Goal: Task Accomplishment & Management: Manage account settings

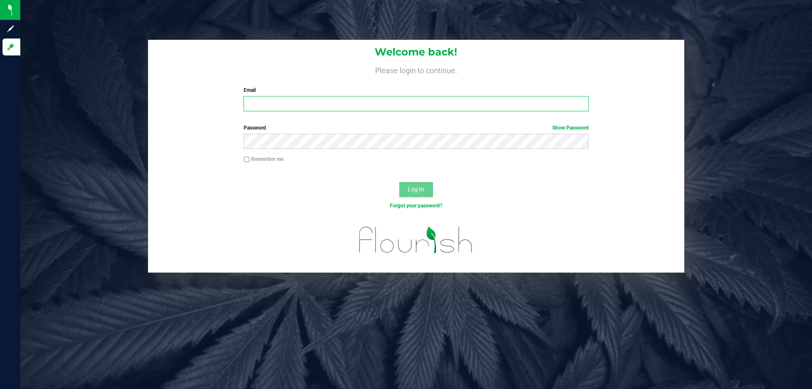
click at [328, 108] on input "Email" at bounding box center [416, 103] width 345 height 15
paste input "[EMAIL_ADDRESS][DOMAIN_NAME]"
type input "[EMAIL_ADDRESS][DOMAIN_NAME]"
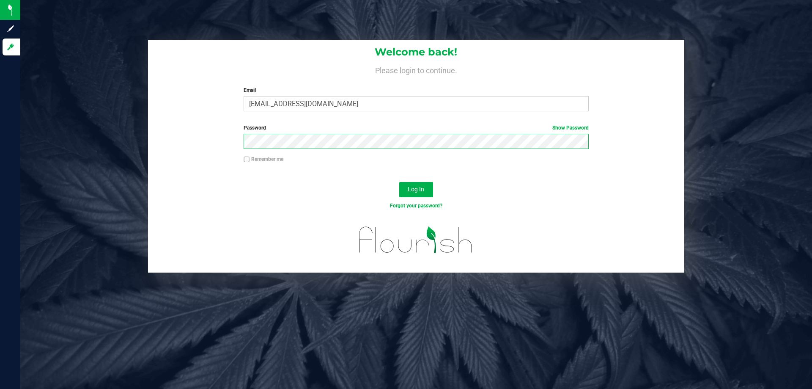
click at [399, 182] on button "Log In" at bounding box center [416, 189] width 34 height 15
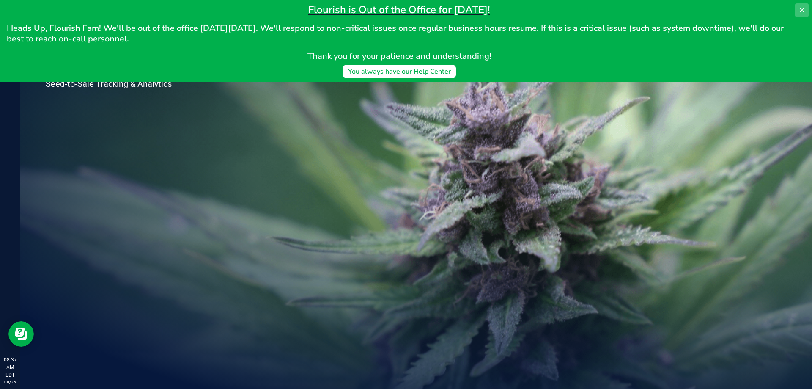
click at [803, 9] on icon at bounding box center [802, 10] width 4 height 4
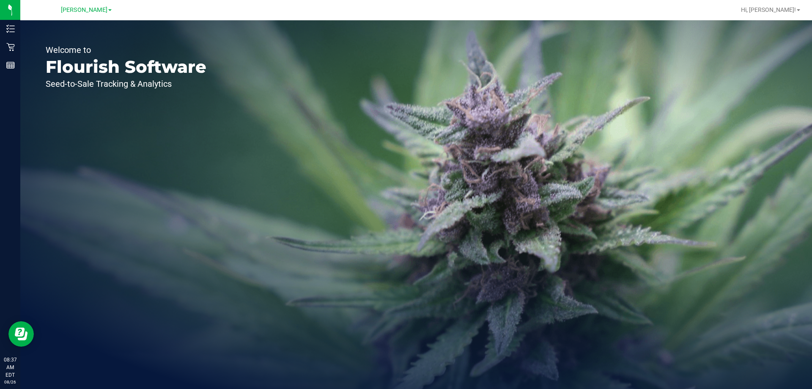
click at [20, 50] on div "Welcome to Flourish Software Seed-to-Sale Tracking & Analytics" at bounding box center [126, 204] width 212 height 369
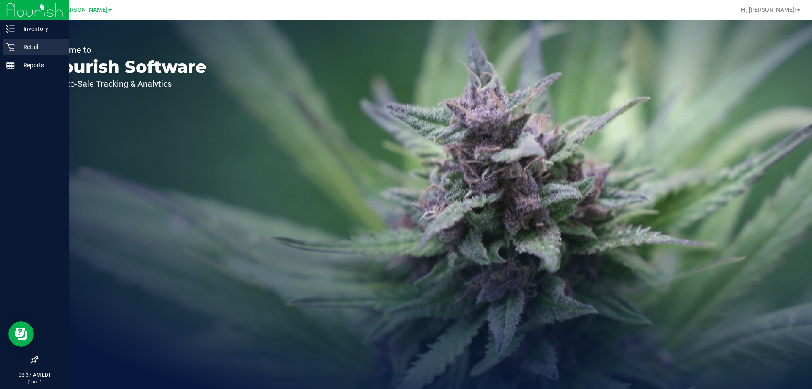
click at [10, 44] on icon at bounding box center [10, 47] width 8 height 8
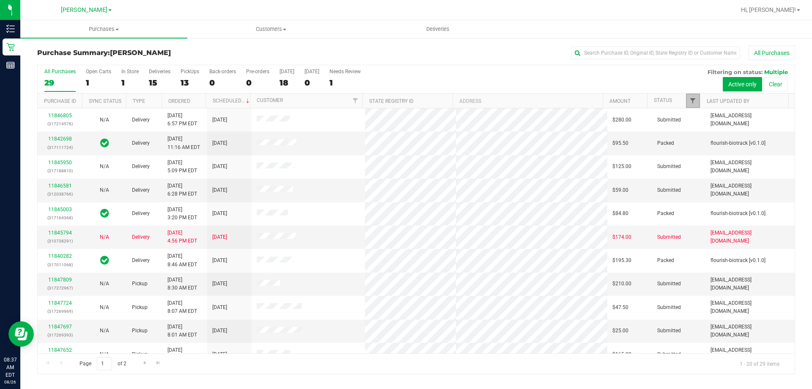
click at [693, 102] on span "Filter" at bounding box center [693, 100] width 7 height 7
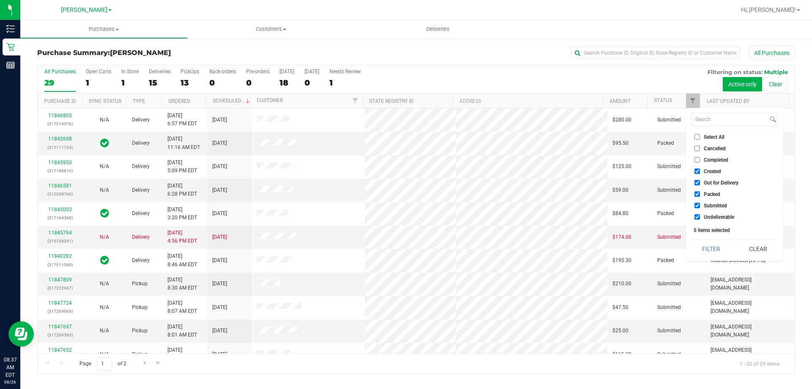
click at [695, 138] on input "Select All" at bounding box center [698, 137] width 6 height 6
checkbox input "true"
click at [695, 138] on input "Select All" at bounding box center [698, 137] width 6 height 6
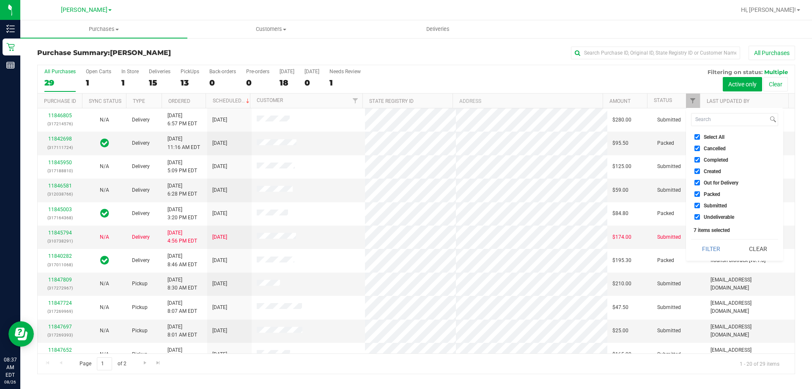
checkbox input "false"
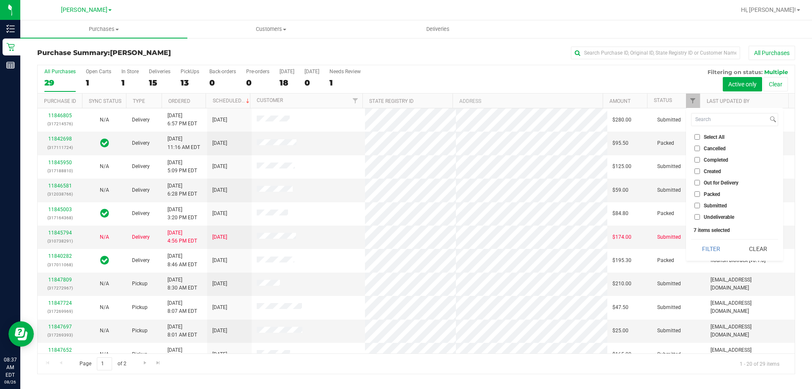
checkbox input "false"
click at [700, 205] on input "Submitted" at bounding box center [698, 206] width 6 height 6
checkbox input "true"
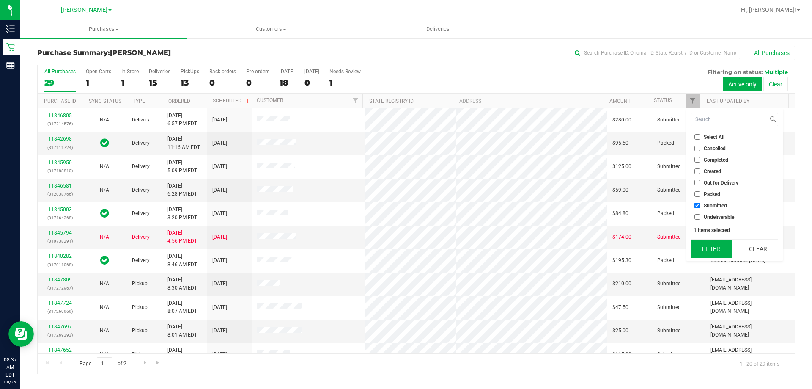
click at [713, 250] on button "Filter" at bounding box center [711, 248] width 41 height 19
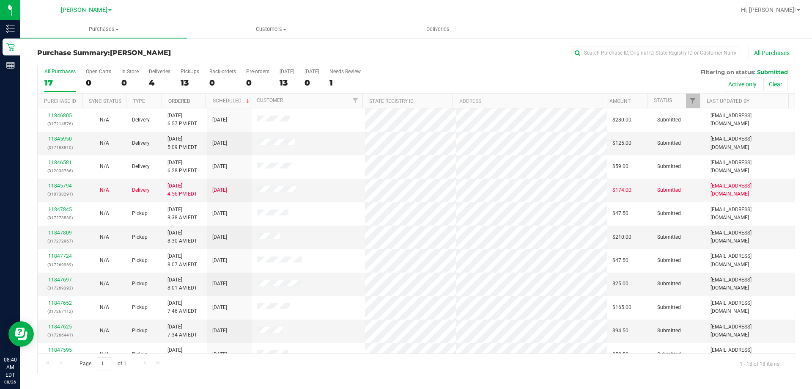
click at [187, 98] on link "Ordered" at bounding box center [179, 101] width 22 height 6
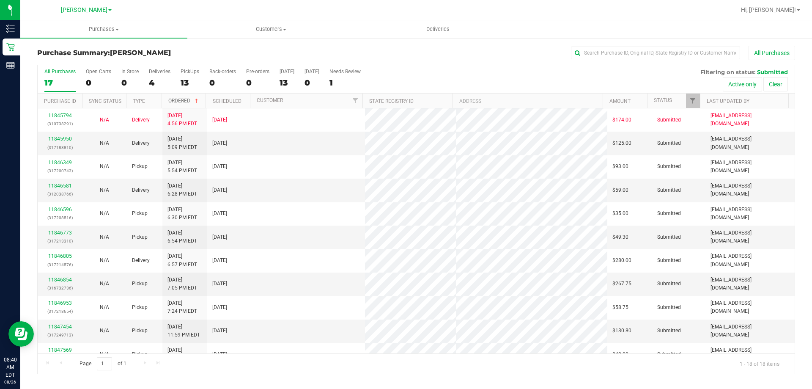
click at [187, 98] on link "Ordered" at bounding box center [184, 101] width 32 height 6
click at [189, 99] on link "Ordered" at bounding box center [184, 101] width 32 height 6
click at [183, 104] on link "Ordered" at bounding box center [179, 101] width 22 height 6
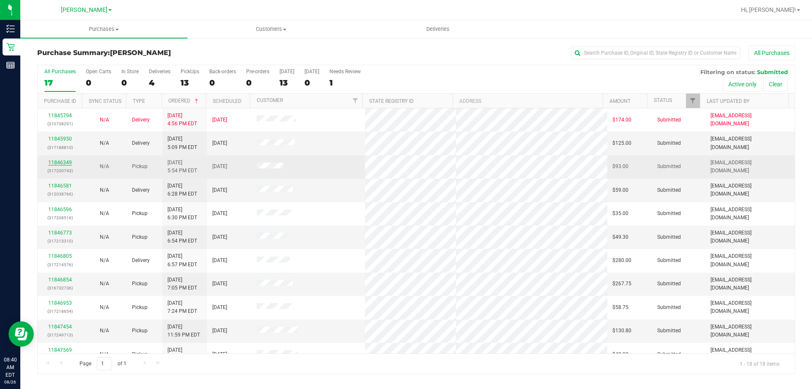
click at [66, 163] on link "11846349" at bounding box center [60, 163] width 24 height 6
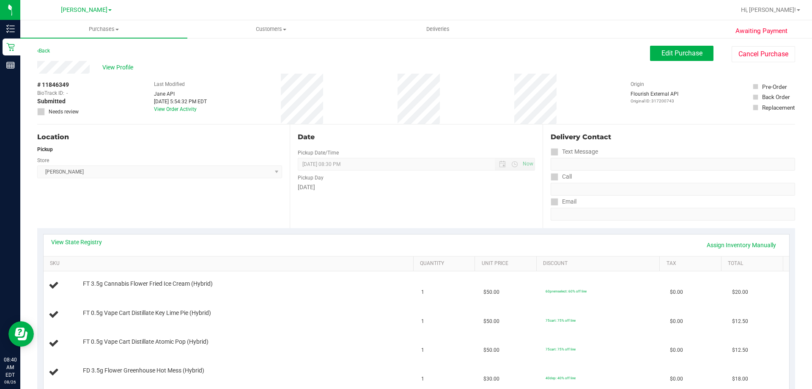
scroll to position [42, 0]
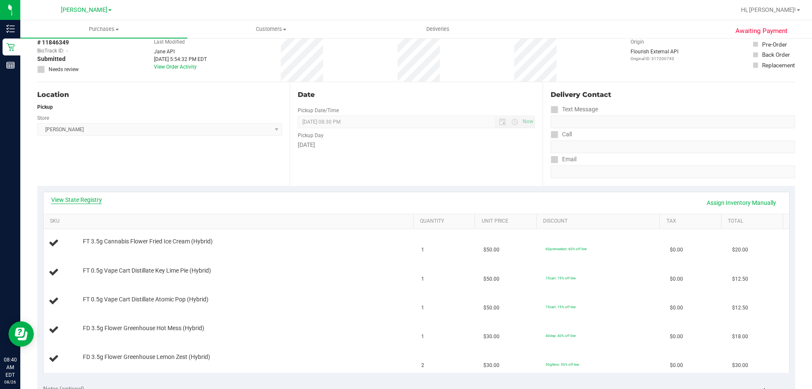
click at [93, 201] on link "View State Registry" at bounding box center [76, 199] width 51 height 8
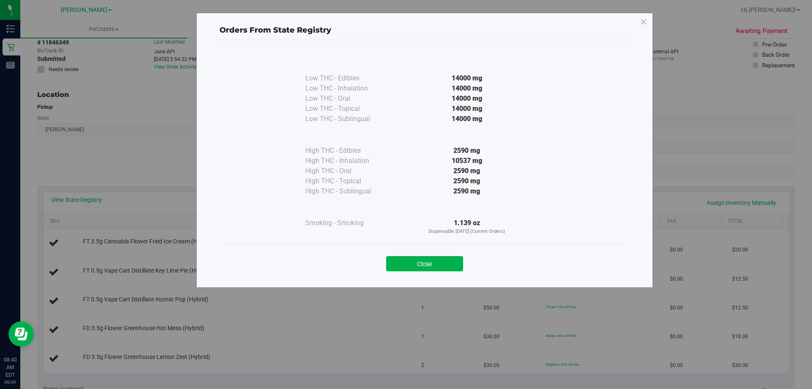
click at [650, 21] on div "Orders From State Registry Low THC - Edibles 14000 mg" at bounding box center [424, 150] width 457 height 275
click at [639, 23] on div "Orders From State Registry Low THC - Edibles 14000 mg" at bounding box center [424, 150] width 457 height 275
click at [646, 24] on icon at bounding box center [644, 22] width 8 height 14
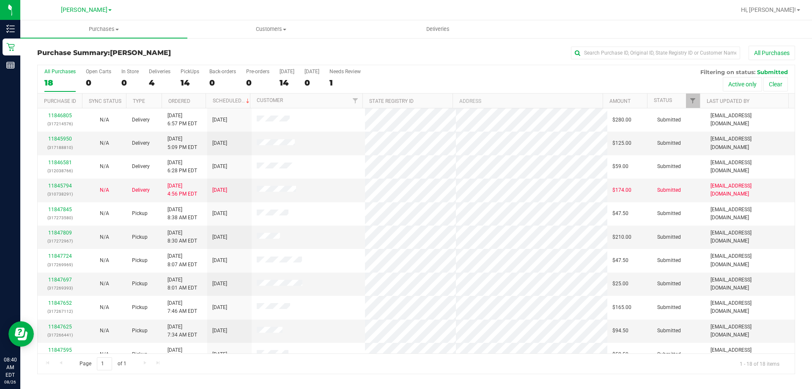
click at [192, 98] on th "Ordered" at bounding box center [184, 101] width 44 height 15
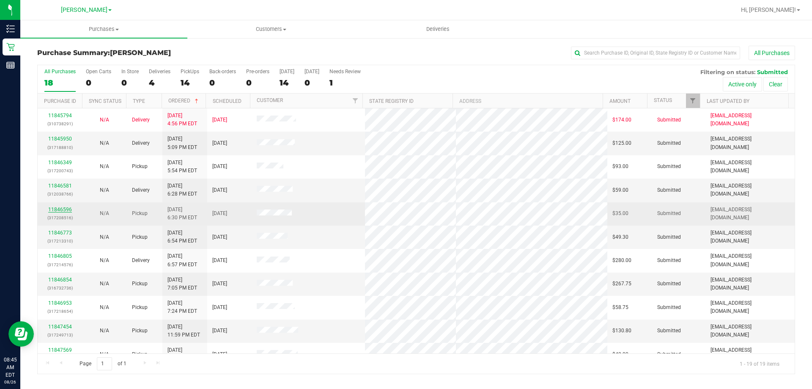
click at [63, 210] on link "11846596" at bounding box center [60, 209] width 24 height 6
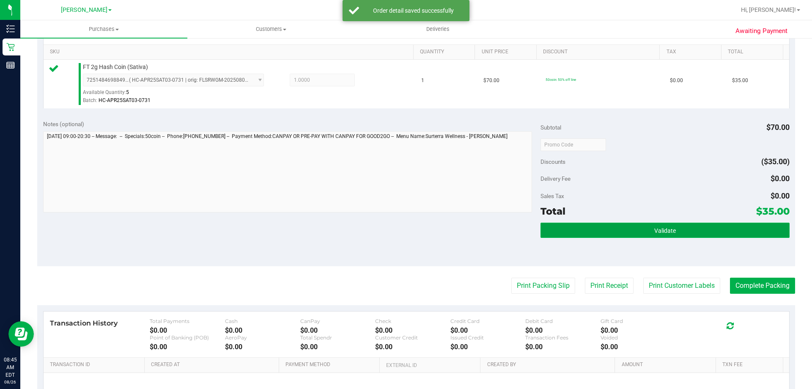
click at [644, 232] on button "Validate" at bounding box center [665, 230] width 249 height 15
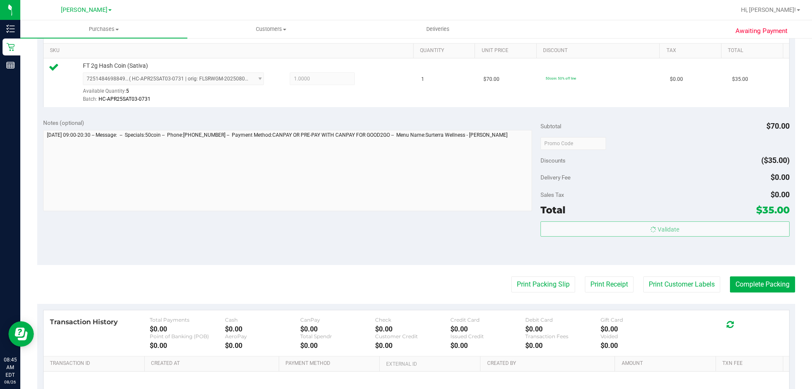
scroll to position [212, 0]
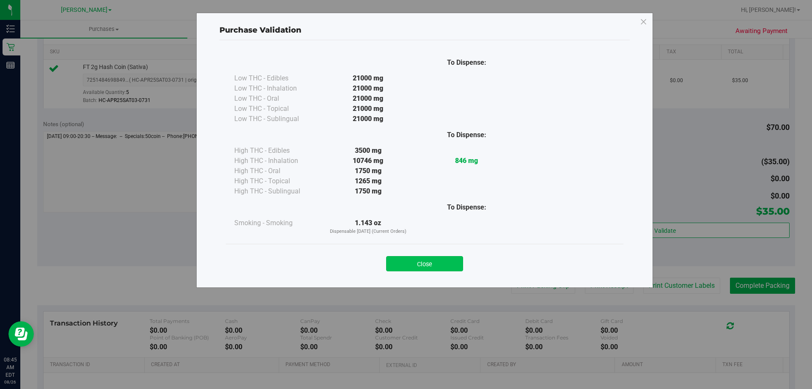
click at [441, 264] on button "Close" at bounding box center [424, 263] width 77 height 15
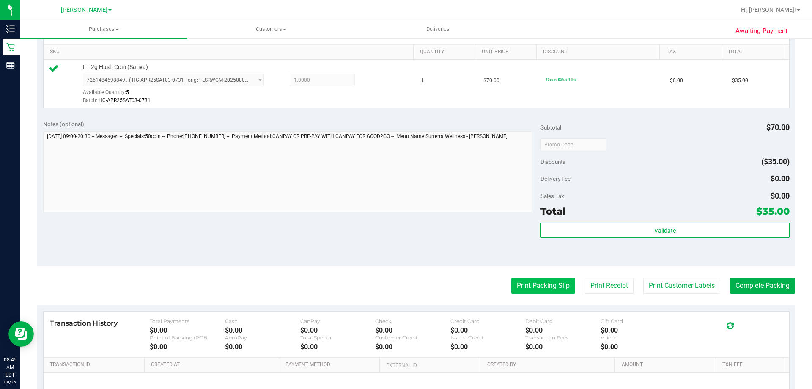
click at [524, 284] on button "Print Packing Slip" at bounding box center [544, 286] width 64 height 16
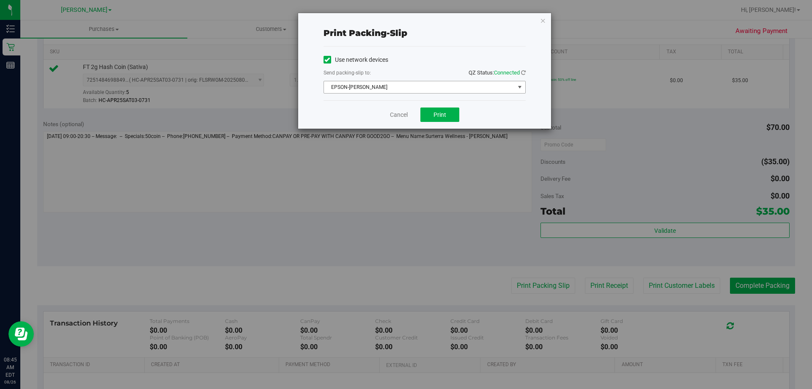
click at [448, 90] on span "EPSON-[PERSON_NAME]" at bounding box center [419, 87] width 191 height 12
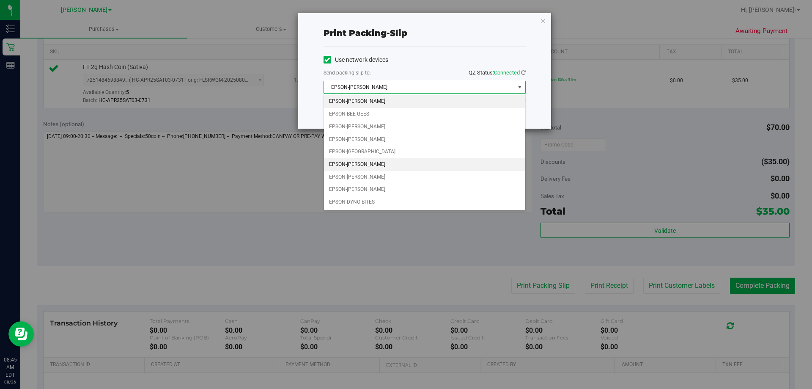
click at [384, 163] on li "EPSON-[PERSON_NAME]" at bounding box center [424, 164] width 201 height 13
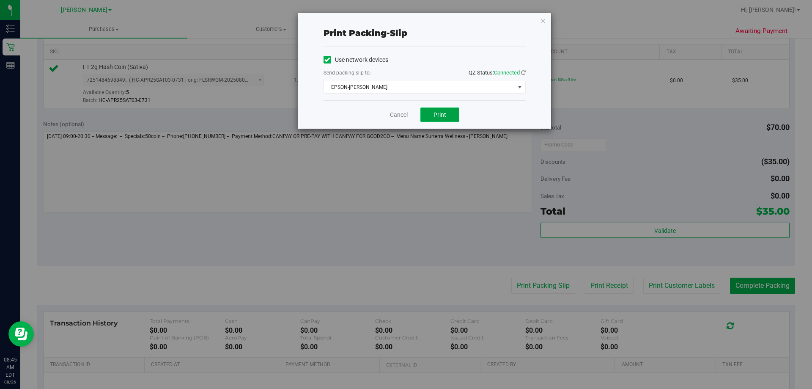
click at [446, 119] on button "Print" at bounding box center [440, 114] width 39 height 14
click at [540, 19] on icon "button" at bounding box center [543, 20] width 6 height 10
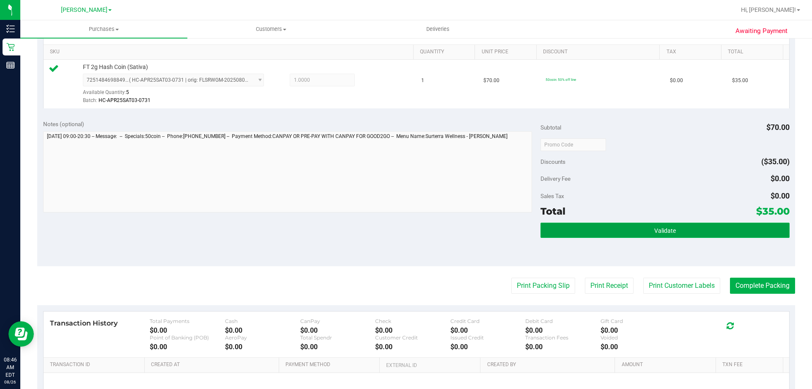
click at [711, 231] on button "Validate" at bounding box center [665, 230] width 249 height 15
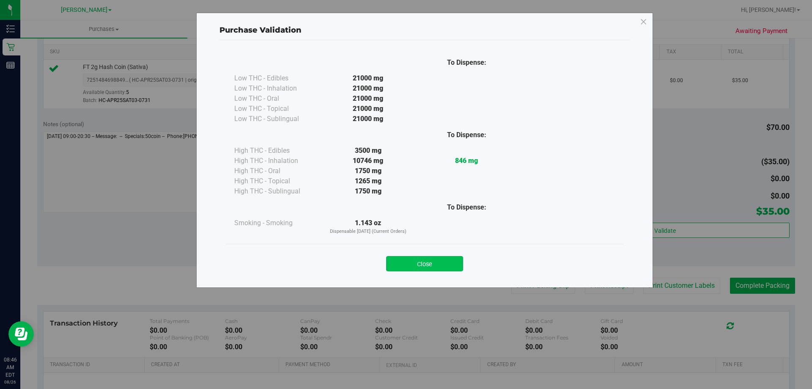
click at [443, 257] on button "Close" at bounding box center [424, 263] width 77 height 15
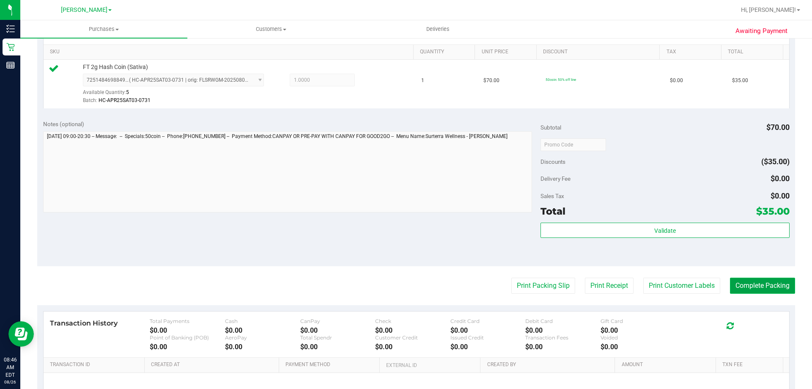
click at [742, 281] on button "Complete Packing" at bounding box center [762, 286] width 65 height 16
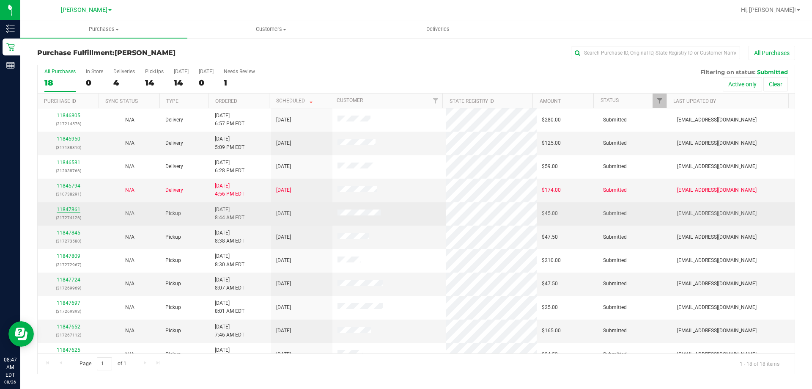
click at [74, 208] on link "11847861" at bounding box center [69, 209] width 24 height 6
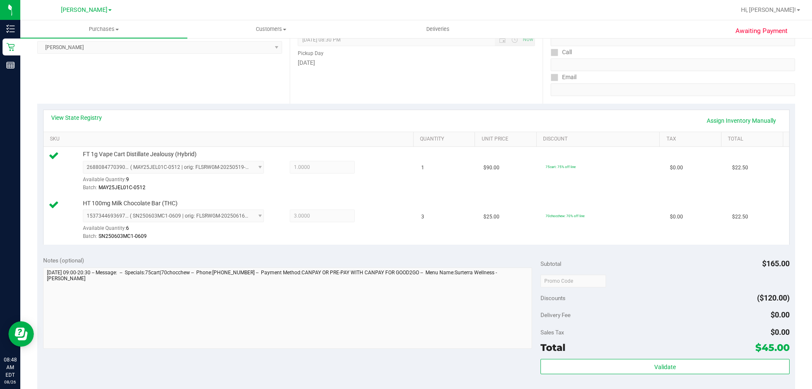
scroll to position [254, 0]
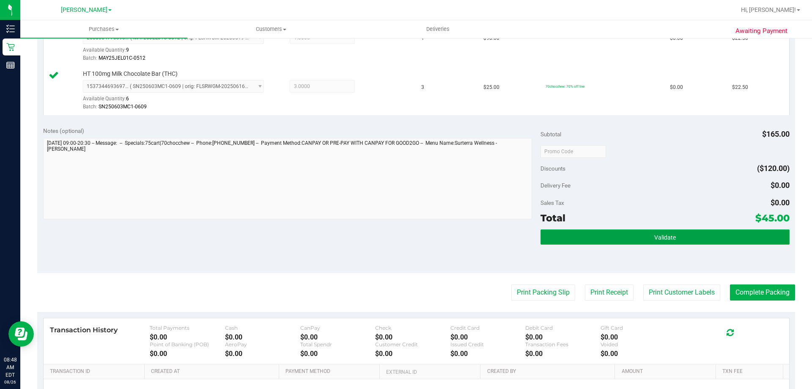
click at [621, 242] on button "Validate" at bounding box center [665, 236] width 249 height 15
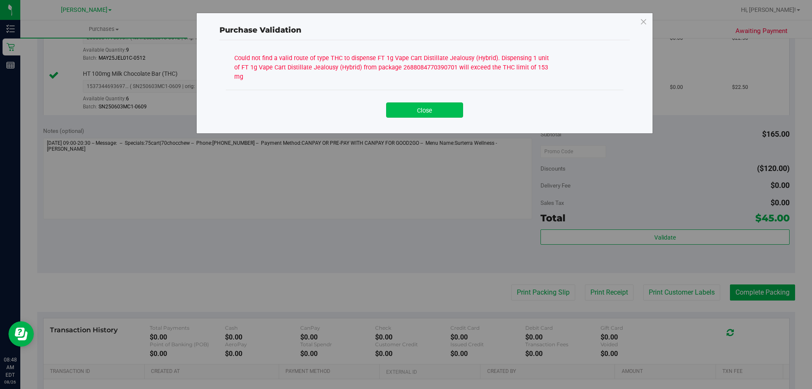
click at [437, 103] on button "Close" at bounding box center [424, 109] width 77 height 15
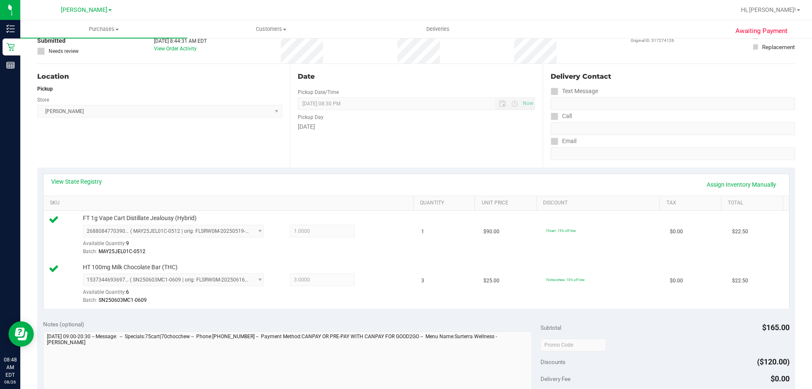
scroll to position [0, 0]
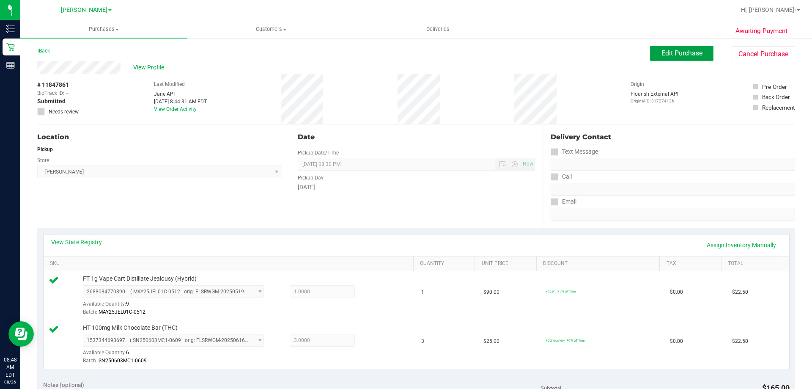
click at [690, 54] on span "Edit Purchase" at bounding box center [682, 53] width 41 height 8
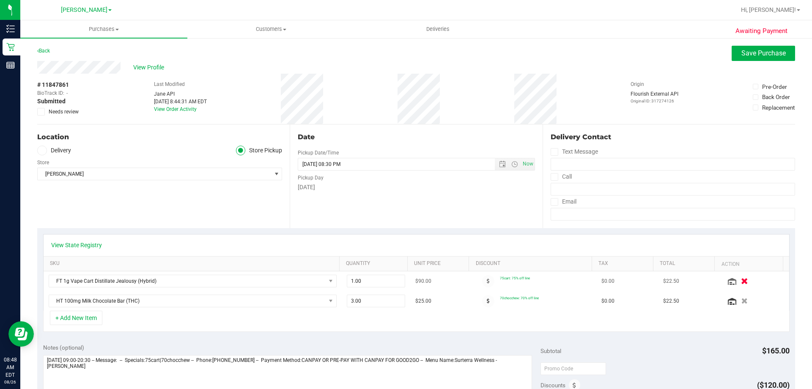
click at [741, 283] on icon "button" at bounding box center [744, 281] width 7 height 6
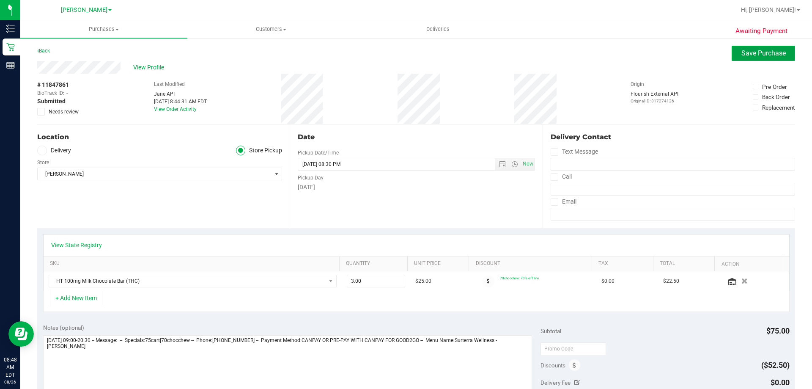
click at [765, 51] on span "Save Purchase" at bounding box center [764, 53] width 44 height 8
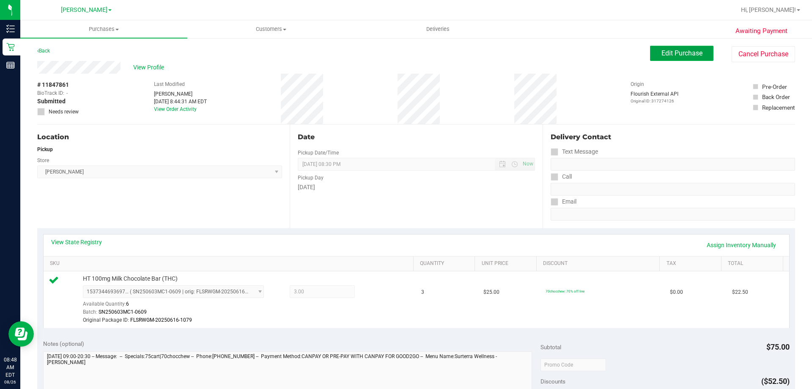
click at [662, 52] on span "Edit Purchase" at bounding box center [682, 53] width 41 height 8
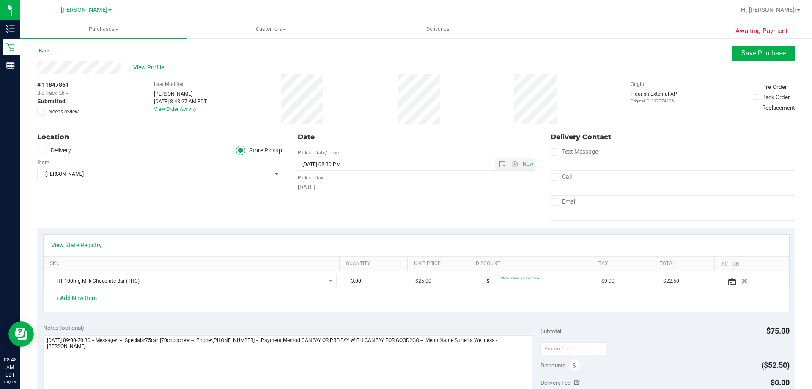
click at [39, 112] on icon at bounding box center [42, 112] width 6 height 0
click at [0, 0] on input "Needs review" at bounding box center [0, 0] width 0 height 0
click at [82, 346] on textarea at bounding box center [288, 375] width 490 height 81
type textarea "[DATE] 09:00-20:30 -- Message: -- Specials:75cart|70chocchew -- Phone:[PHONE_NU…"
click at [758, 60] on button "Save Purchase" at bounding box center [763, 53] width 63 height 15
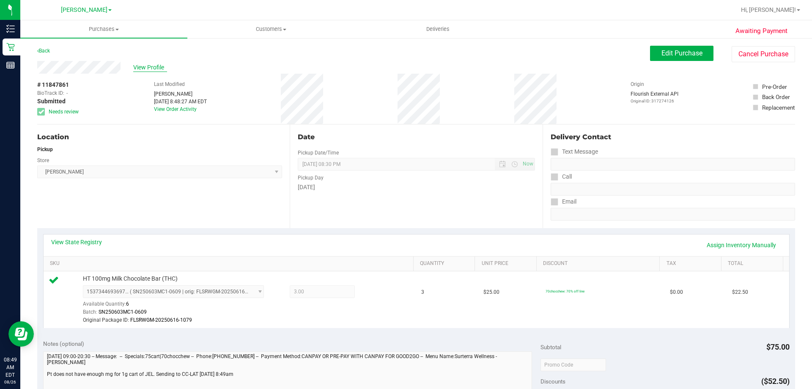
click at [149, 69] on span "View Profile" at bounding box center [150, 67] width 34 height 9
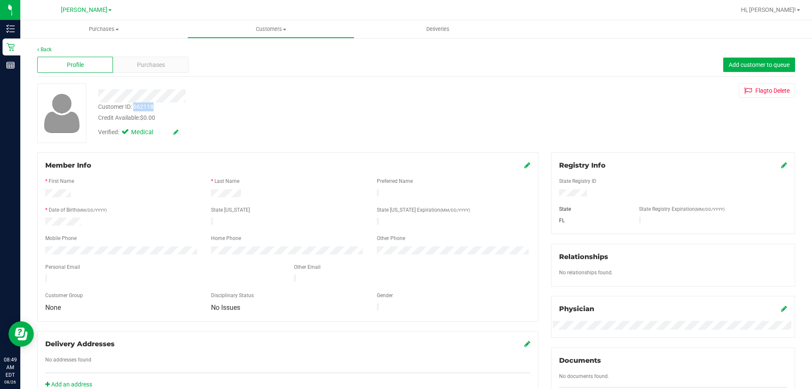
drag, startPoint x: 135, startPoint y: 108, endPoint x: 154, endPoint y: 107, distance: 19.5
click at [154, 107] on div "Customer ID: 662118 Credit Available: $0.00" at bounding box center [284, 112] width 385 height 20
copy div "662118"
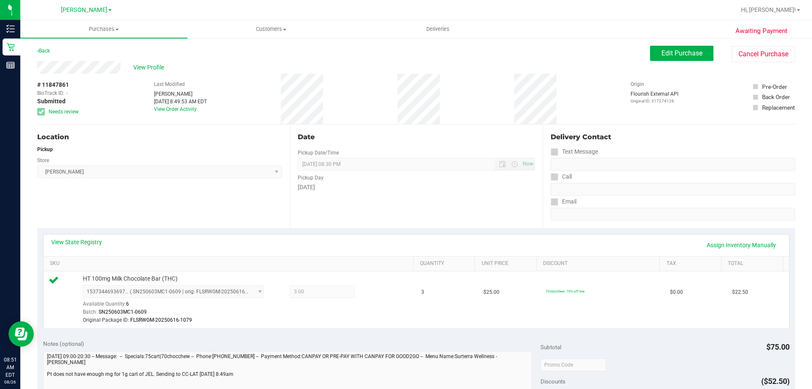
click at [514, 212] on div "Date Pickup Date/Time [DATE] Now [DATE] 08:30 PM Now Pickup Day [DATE]" at bounding box center [416, 176] width 253 height 104
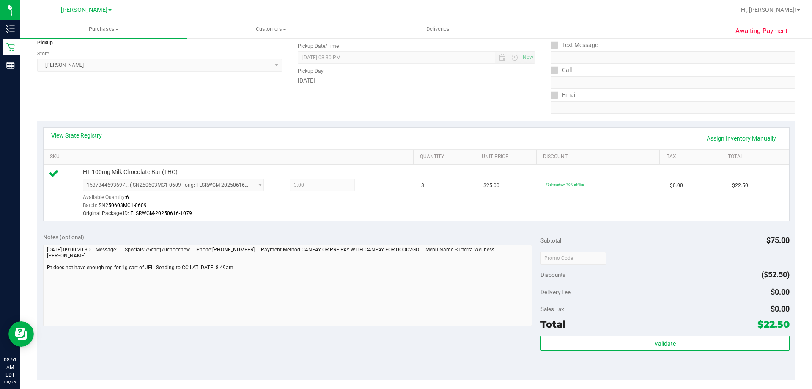
scroll to position [127, 0]
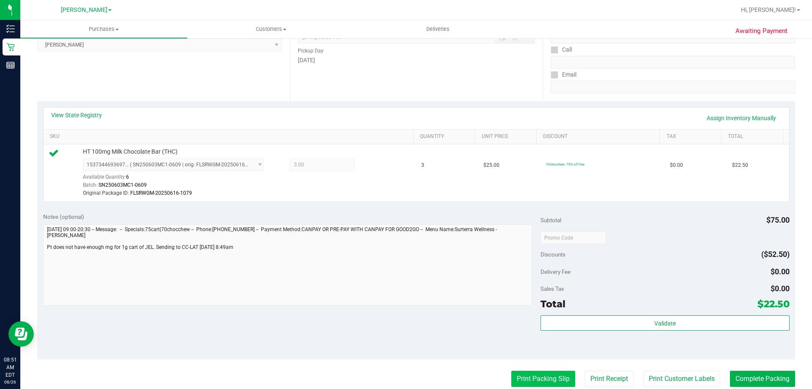
click at [535, 376] on button "Print Packing Slip" at bounding box center [544, 379] width 64 height 16
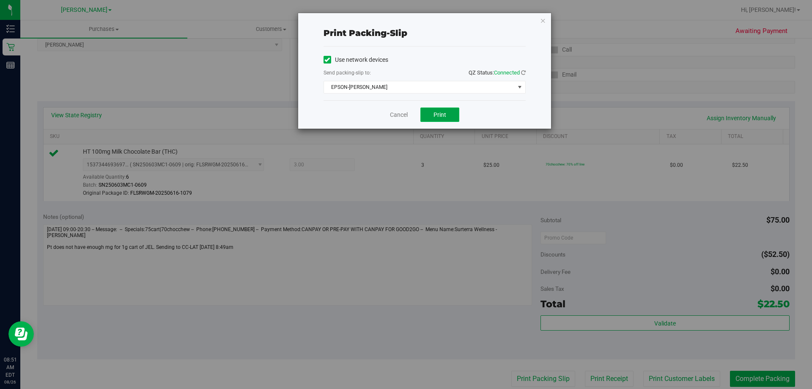
click at [436, 117] on span "Print" at bounding box center [440, 114] width 13 height 7
click at [542, 24] on icon "button" at bounding box center [543, 20] width 6 height 10
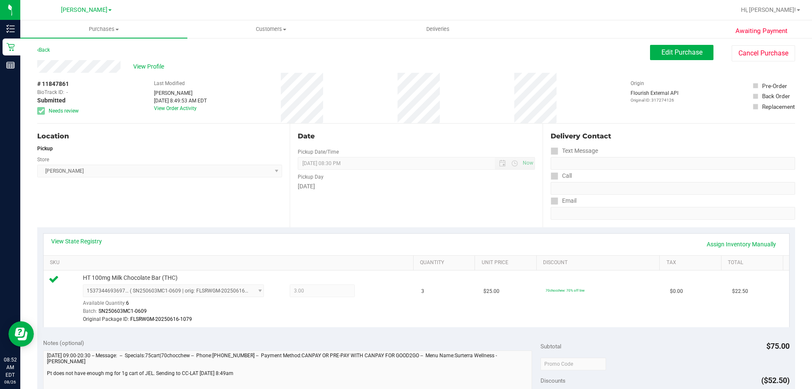
scroll to position [0, 0]
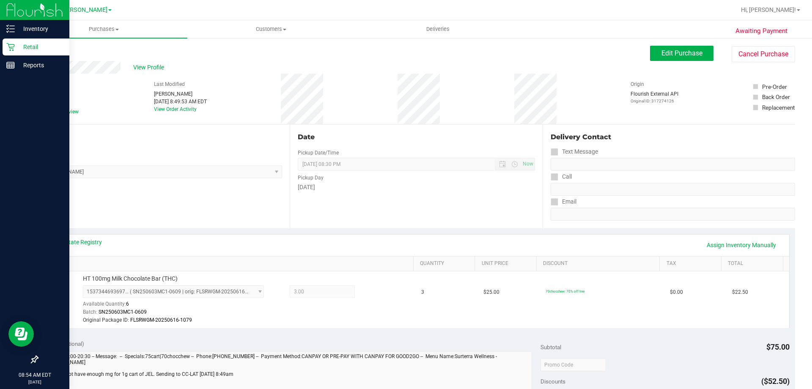
click at [6, 49] on icon at bounding box center [10, 47] width 8 height 8
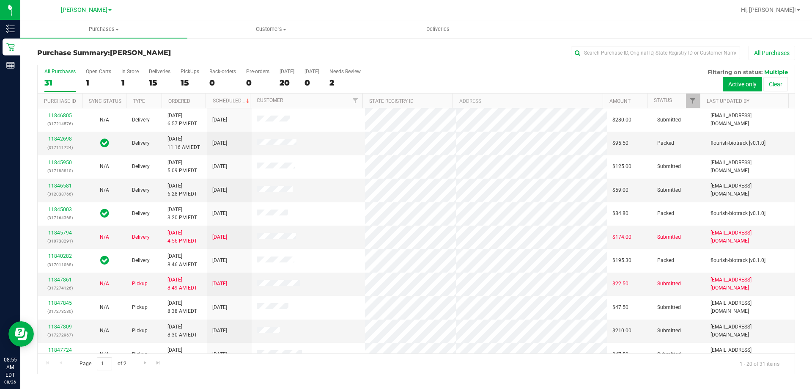
click at [466, 371] on div "Page 1 of 2 1 - 20 of 31 items" at bounding box center [416, 363] width 757 height 20
click at [189, 104] on link "Ordered" at bounding box center [179, 101] width 22 height 6
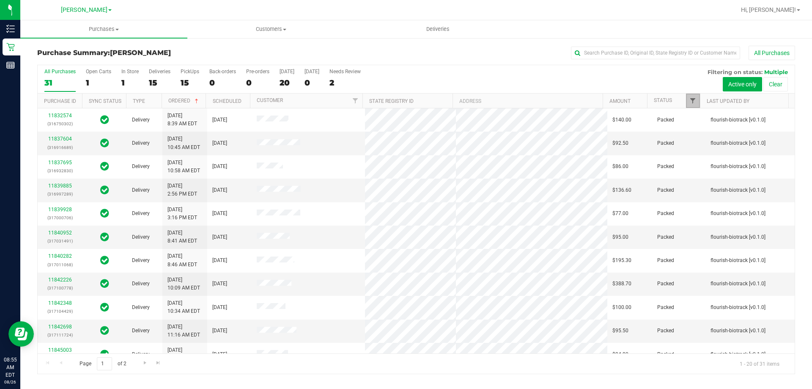
click at [690, 99] on span "Filter" at bounding box center [693, 100] width 7 height 7
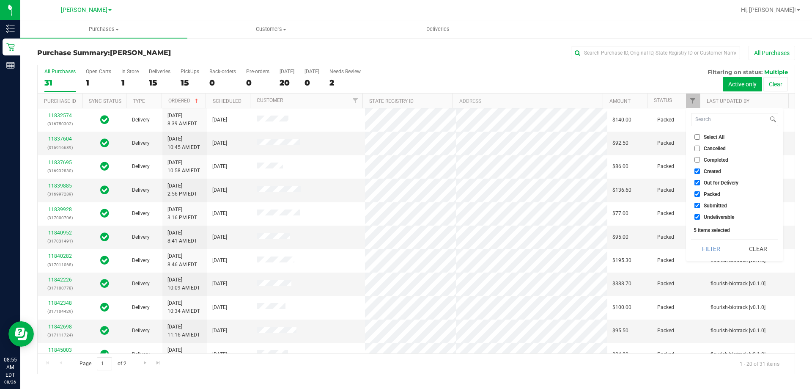
click at [696, 137] on input "Select All" at bounding box center [698, 137] width 6 height 6
checkbox input "true"
click at [696, 137] on input "Select All" at bounding box center [698, 137] width 6 height 6
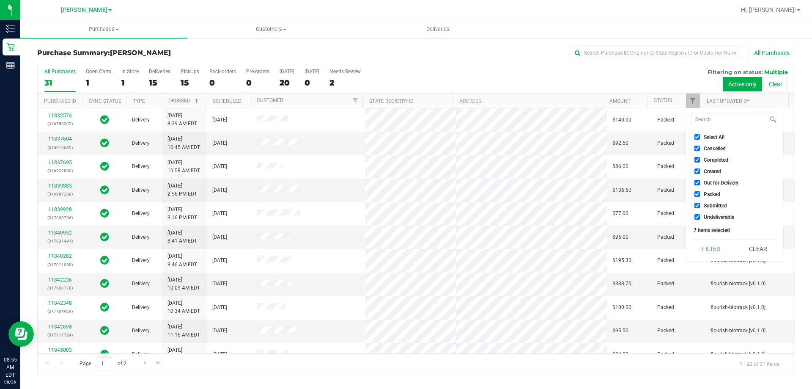
checkbox input "false"
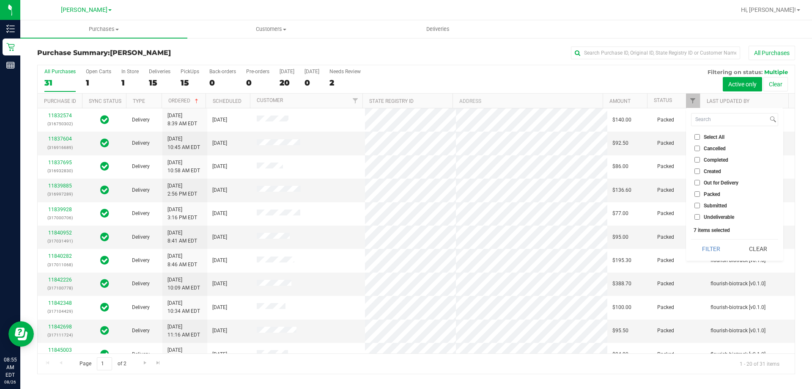
checkbox input "false"
click at [704, 204] on span "Submitted" at bounding box center [715, 205] width 23 height 5
click at [700, 204] on input "Submitted" at bounding box center [698, 206] width 6 height 6
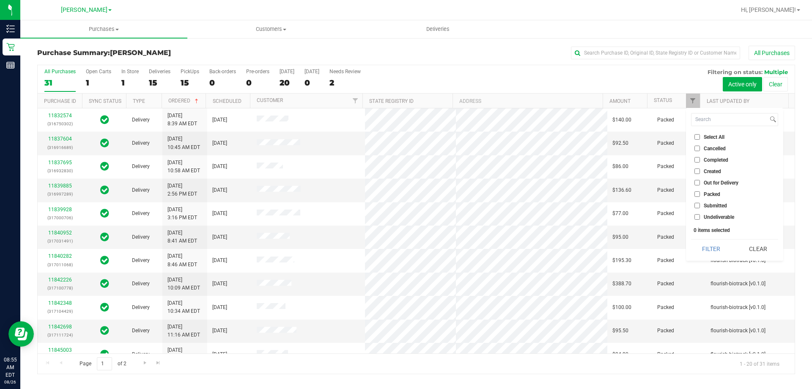
checkbox input "true"
click at [710, 243] on button "Filter" at bounding box center [711, 248] width 41 height 19
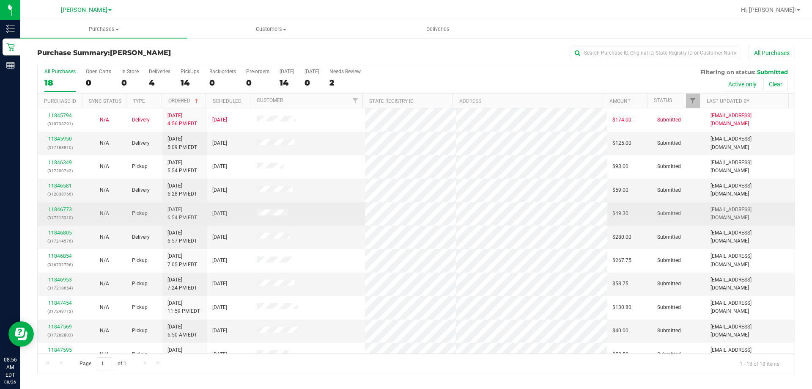
click at [63, 206] on div "11846773 (317213310)" at bounding box center [60, 214] width 34 height 16
click at [68, 208] on link "11846773" at bounding box center [60, 209] width 24 height 6
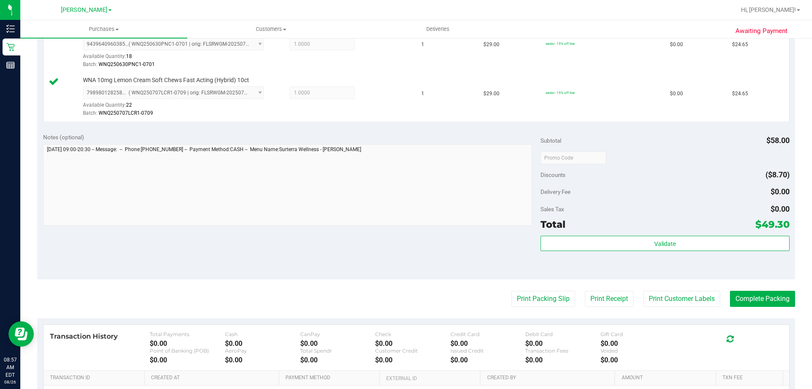
scroll to position [251, 0]
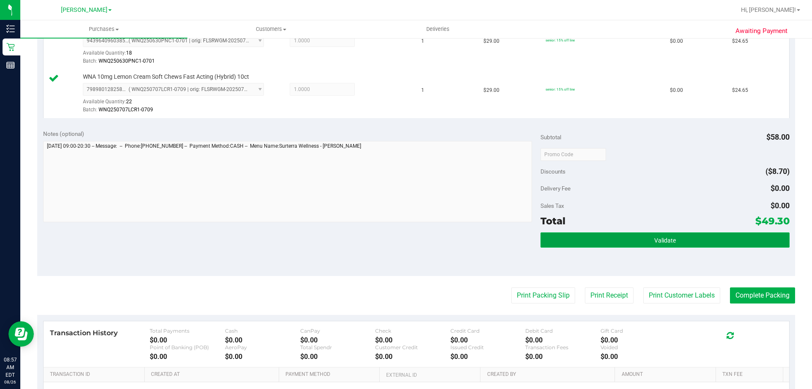
click at [670, 239] on span "Validate" at bounding box center [666, 240] width 22 height 7
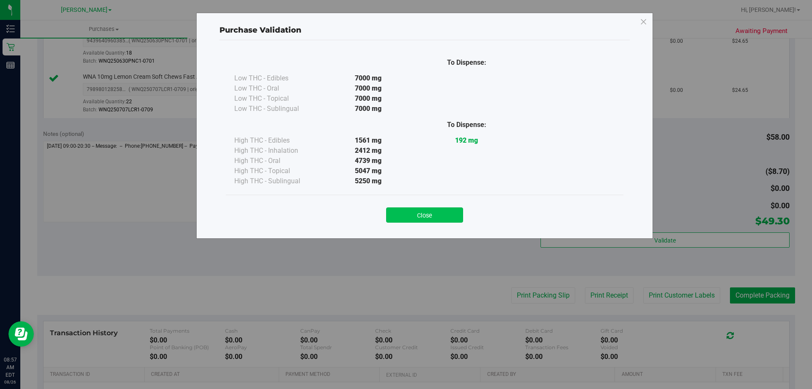
click at [457, 218] on button "Close" at bounding box center [424, 214] width 77 height 15
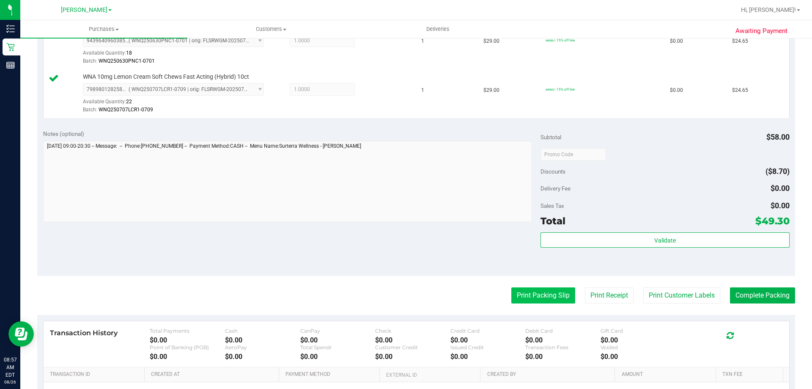
click at [526, 294] on button "Print Packing Slip" at bounding box center [544, 295] width 64 height 16
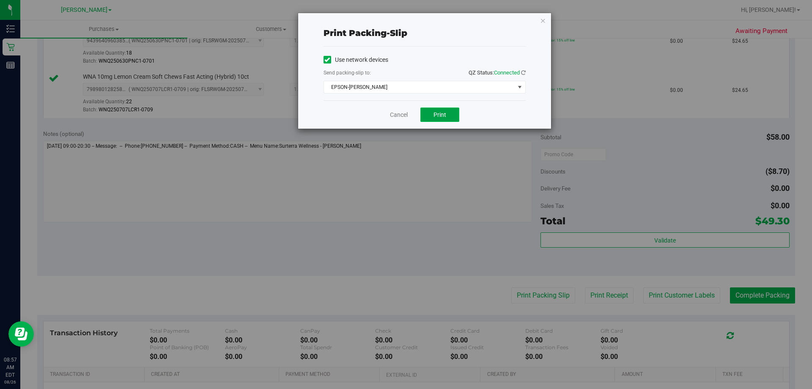
click at [448, 120] on button "Print" at bounding box center [440, 114] width 39 height 14
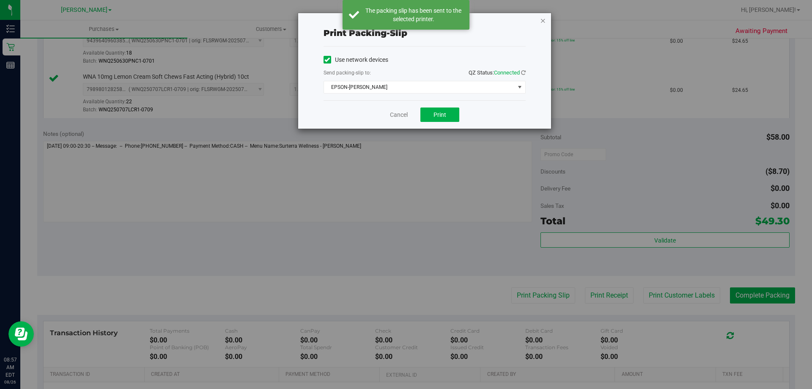
click at [543, 24] on icon "button" at bounding box center [543, 20] width 6 height 10
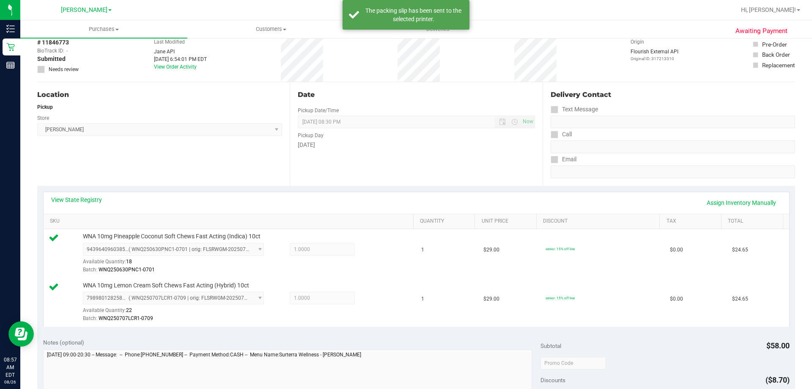
scroll to position [0, 0]
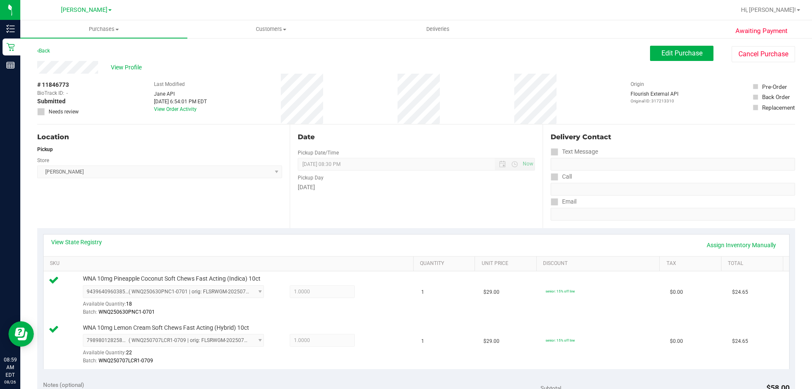
click at [128, 216] on div "Location Pickup Store [PERSON_NAME] Select Store [PERSON_NAME][GEOGRAPHIC_DATA]…" at bounding box center [163, 176] width 253 height 104
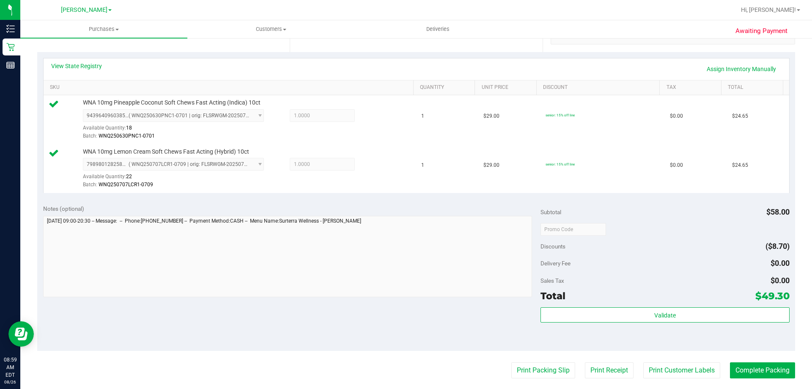
scroll to position [164, 0]
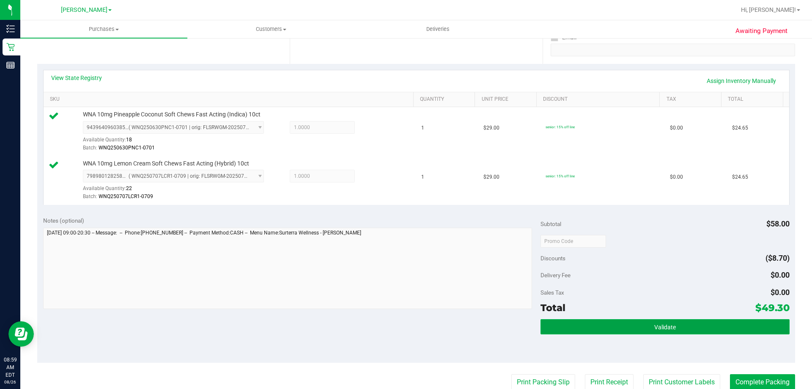
click at [692, 327] on button "Validate" at bounding box center [665, 326] width 249 height 15
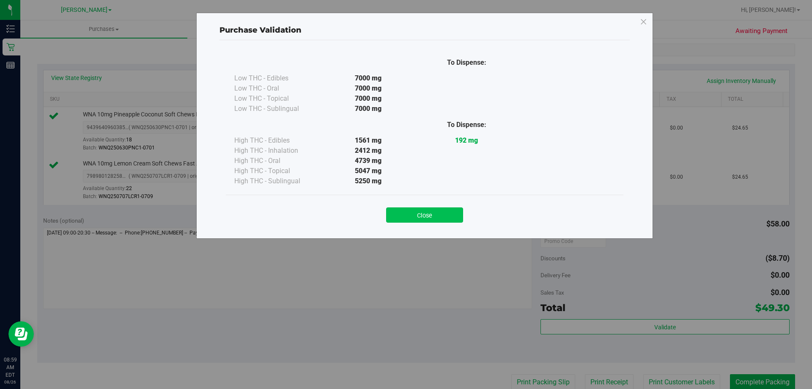
click at [430, 209] on button "Close" at bounding box center [424, 214] width 77 height 15
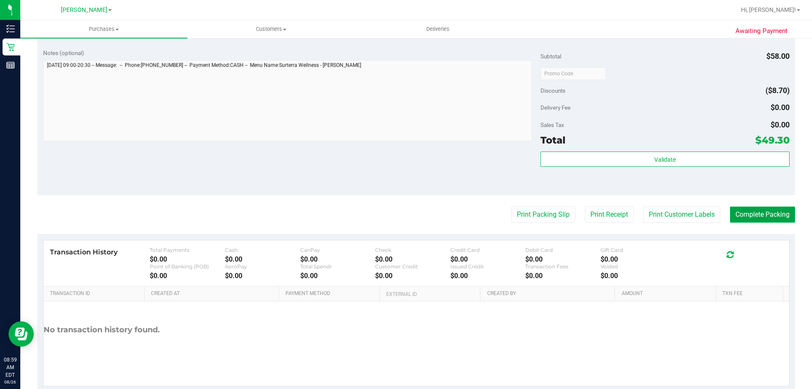
click at [743, 221] on purchase-details "Back Edit Purchase Cancel Purchase View Profile # 11846773 BioTrack ID: - Submi…" at bounding box center [416, 53] width 758 height 678
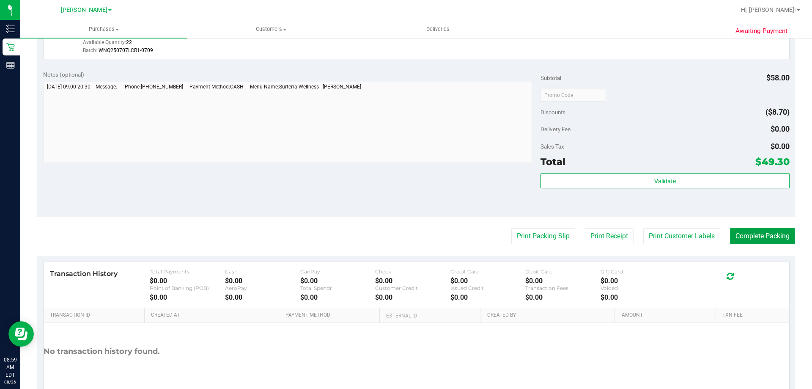
scroll to position [310, 0]
click at [745, 234] on button "Complete Packing" at bounding box center [762, 236] width 65 height 16
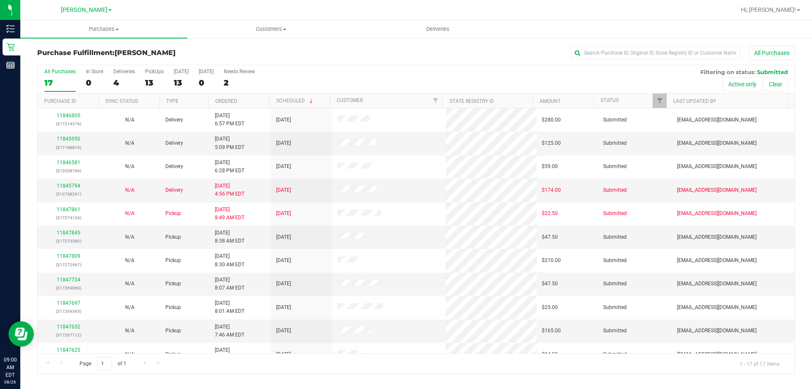
click at [25, 151] on div "Purchase Fulfillment: [PERSON_NAME] All Purchases All Purchases 17 In Store 0 D…" at bounding box center [416, 209] width 792 height 345
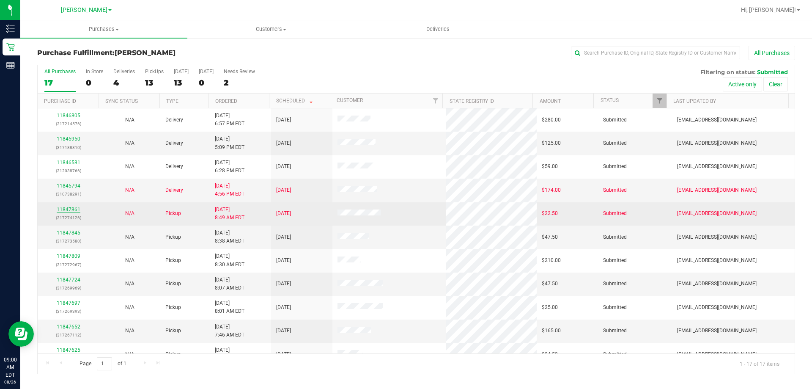
click at [68, 206] on link "11847861" at bounding box center [69, 209] width 24 height 6
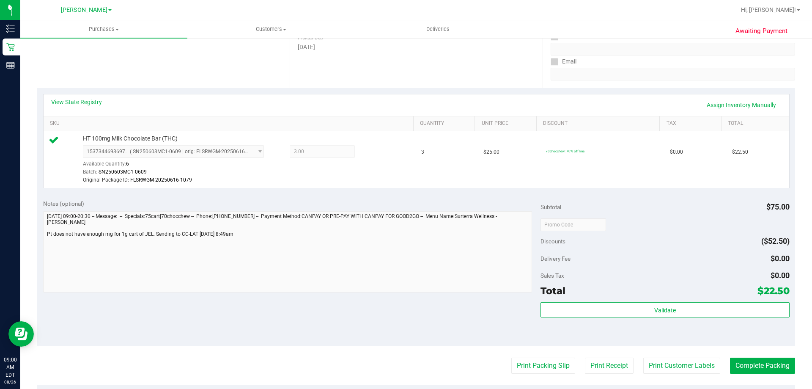
scroll to position [127, 0]
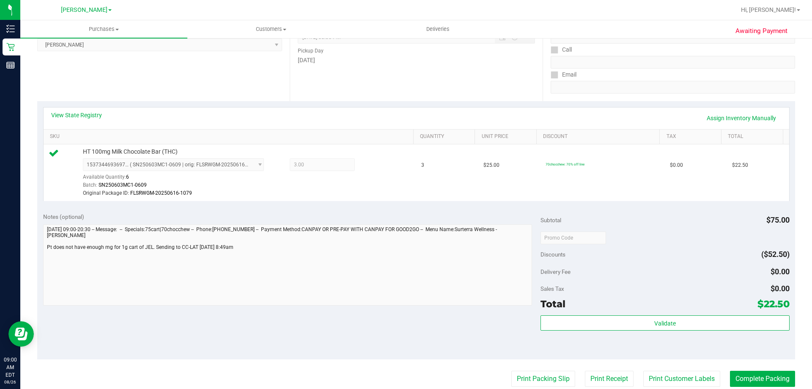
click at [647, 314] on div "Subtotal $75.00 Discounts ($52.50) Delivery Fee $0.00 Sales Tax $0.00 Total $22…" at bounding box center [665, 282] width 249 height 141
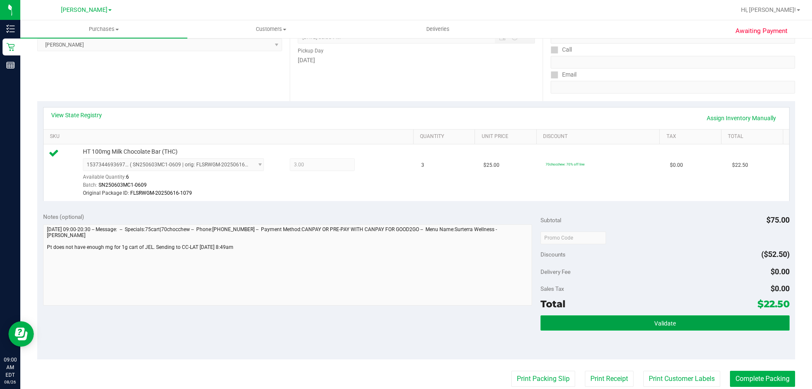
click at [647, 322] on button "Validate" at bounding box center [665, 322] width 249 height 15
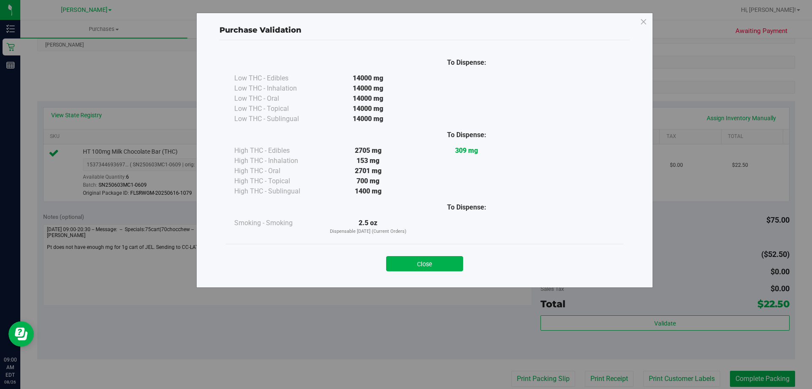
click at [403, 261] on button "Close" at bounding box center [424, 263] width 77 height 15
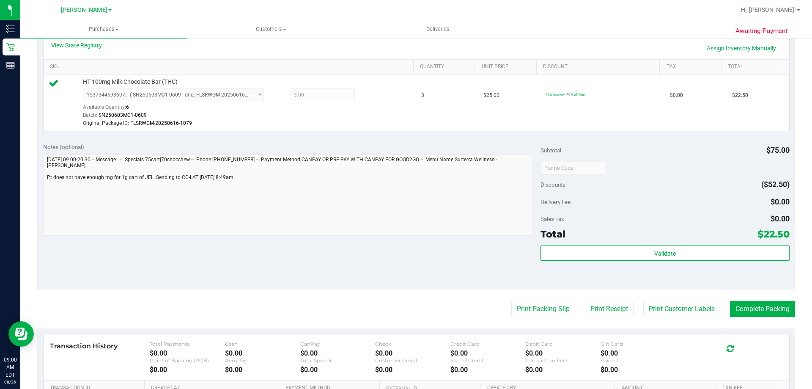
scroll to position [212, 0]
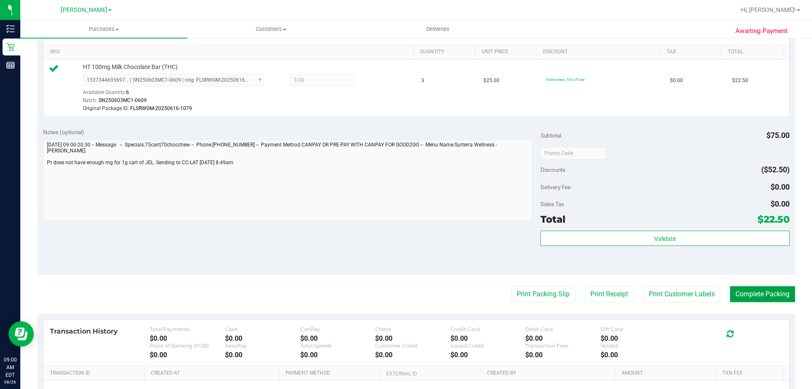
click at [760, 295] on button "Complete Packing" at bounding box center [762, 294] width 65 height 16
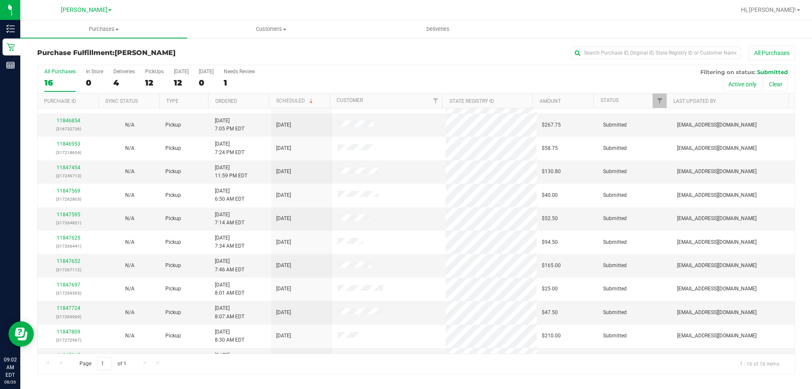
scroll to position [130, 0]
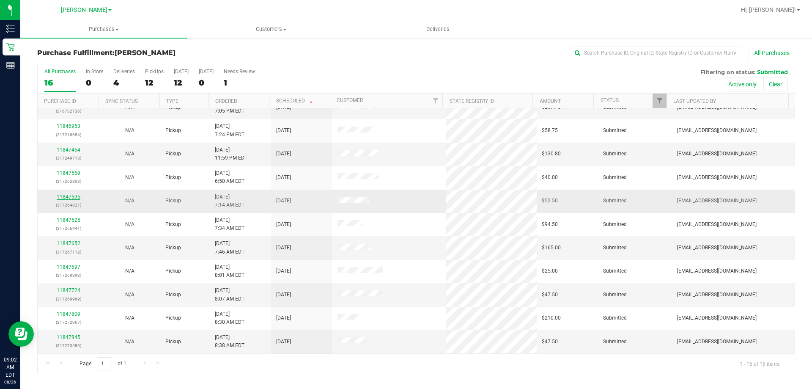
click at [62, 198] on link "11847595" at bounding box center [69, 197] width 24 height 6
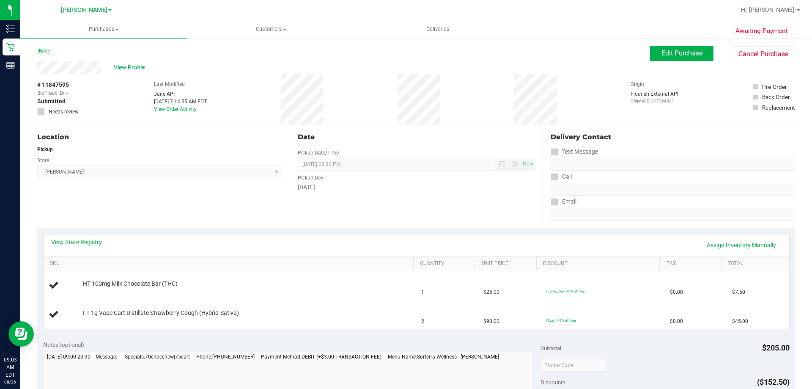
click at [481, 229] on div "View State Registry Assign Inventory Manually SKU Quantity Unit Price Discount …" at bounding box center [416, 281] width 758 height 106
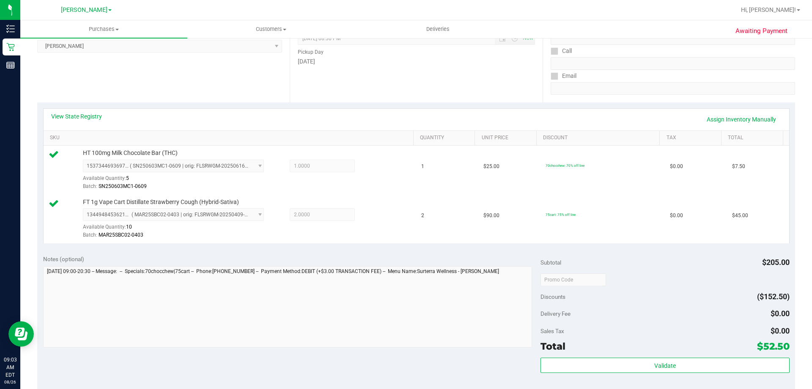
scroll to position [127, 0]
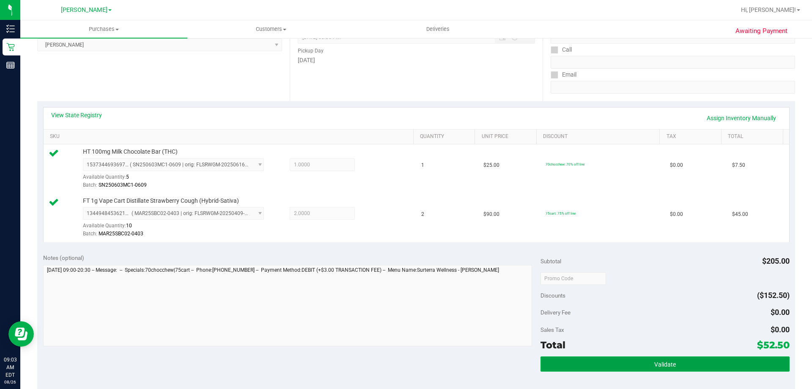
click at [679, 369] on button "Validate" at bounding box center [665, 363] width 249 height 15
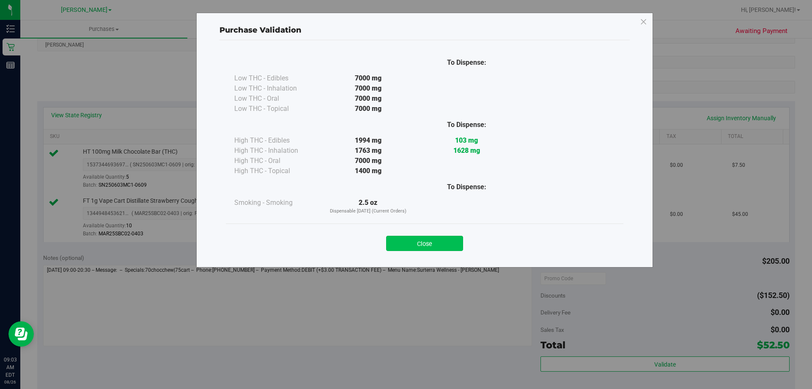
click at [444, 244] on button "Close" at bounding box center [424, 243] width 77 height 15
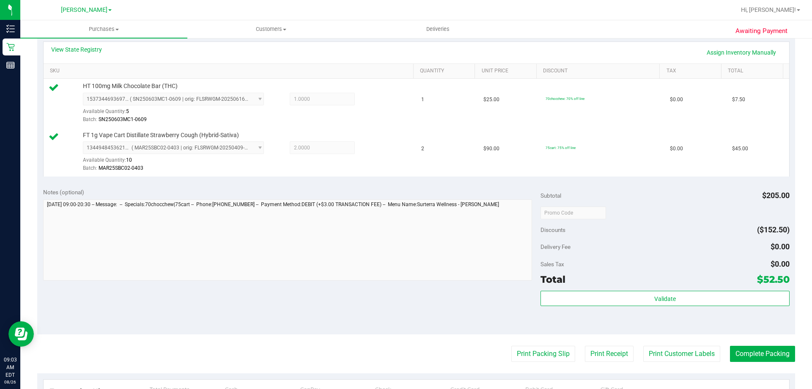
scroll to position [163, 0]
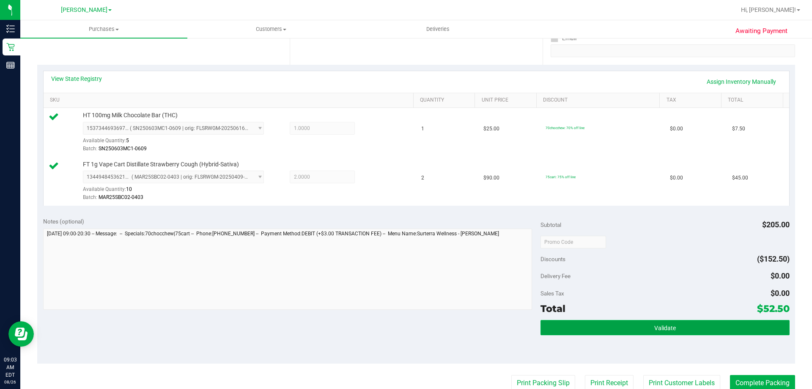
click at [713, 327] on button "Validate" at bounding box center [665, 327] width 249 height 15
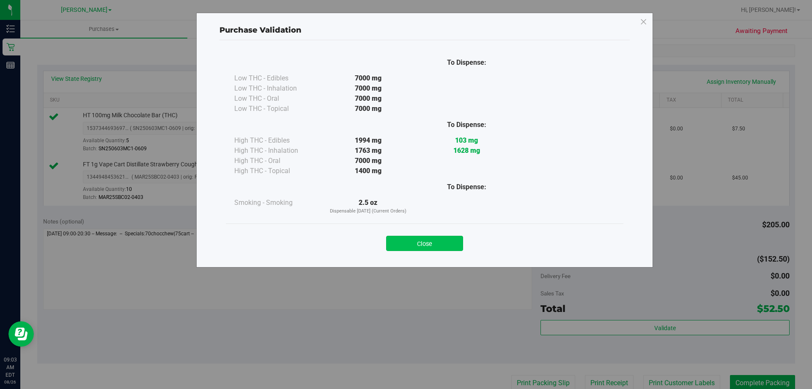
click at [454, 244] on button "Close" at bounding box center [424, 243] width 77 height 15
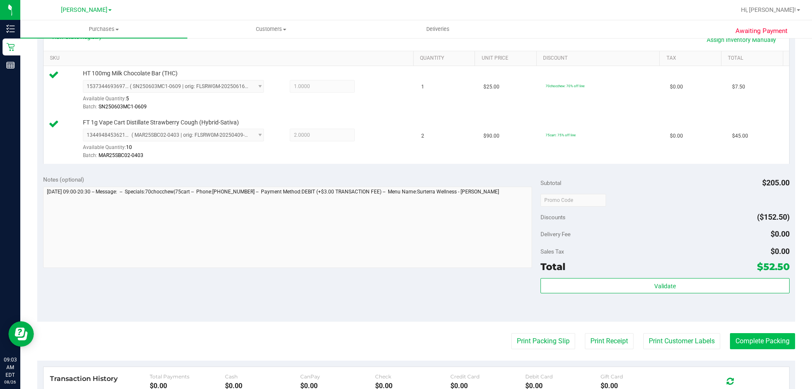
scroll to position [206, 0]
click at [776, 345] on button "Complete Packing" at bounding box center [762, 341] width 65 height 16
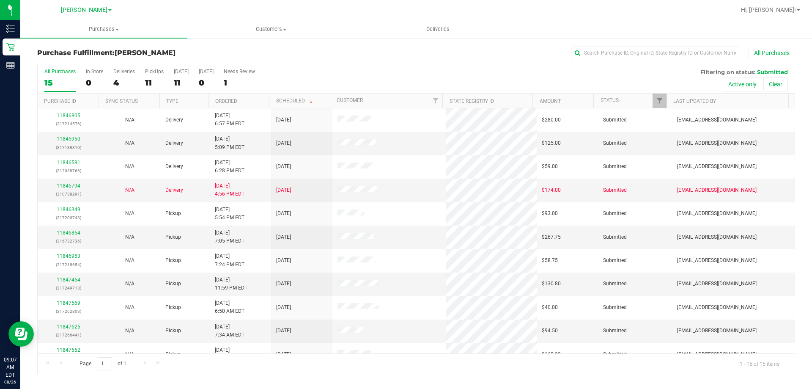
click at [240, 101] on th "Ordered" at bounding box center [238, 101] width 61 height 15
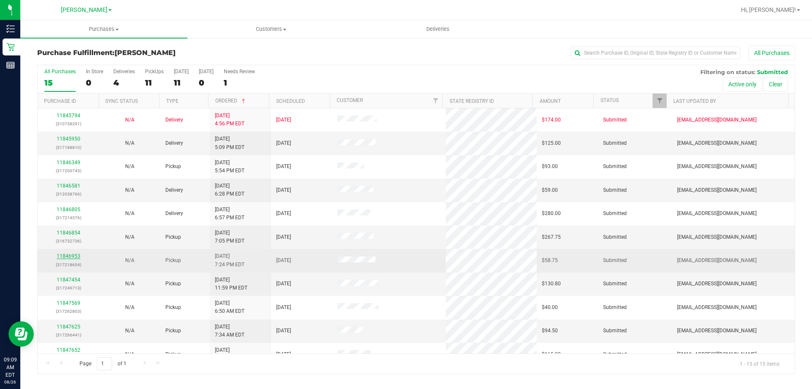
click at [69, 255] on link "11846953" at bounding box center [69, 256] width 24 height 6
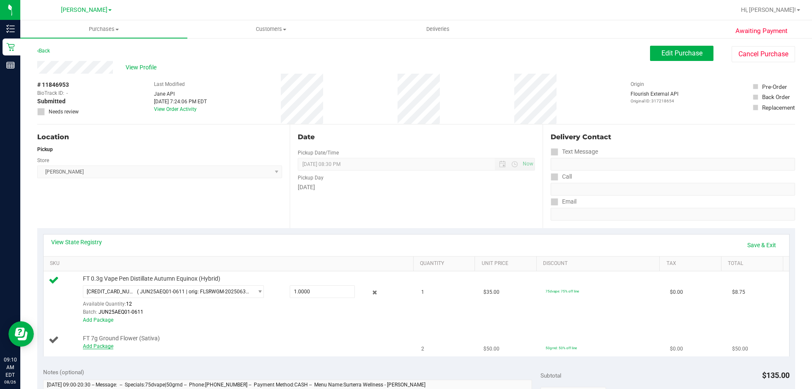
click at [108, 347] on link "Add Package" at bounding box center [98, 346] width 30 height 6
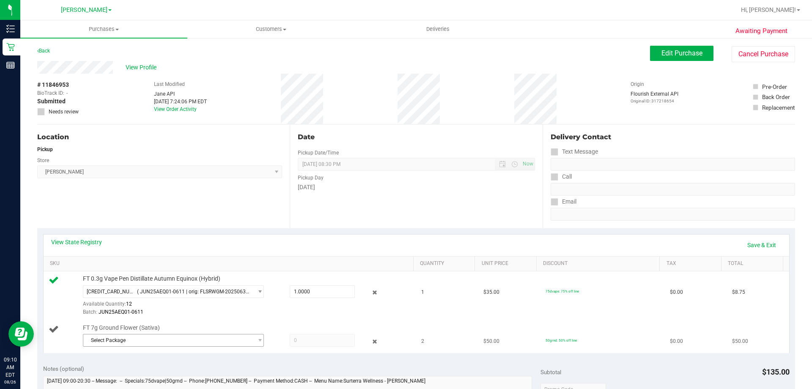
click at [181, 336] on span "Select Package" at bounding box center [168, 340] width 170 height 12
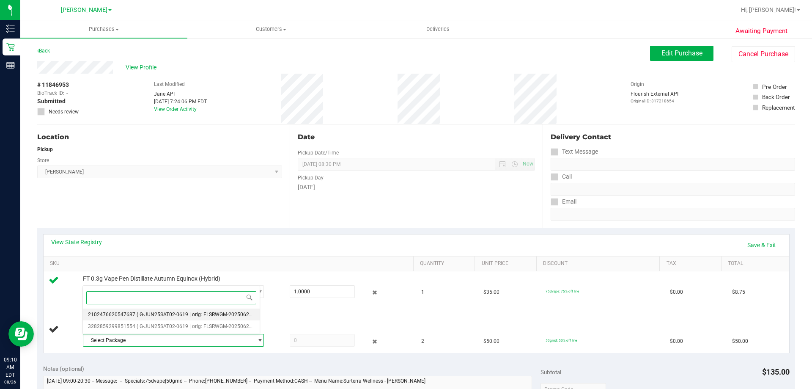
click at [130, 311] on span "2102476620547687" at bounding box center [111, 314] width 47 height 6
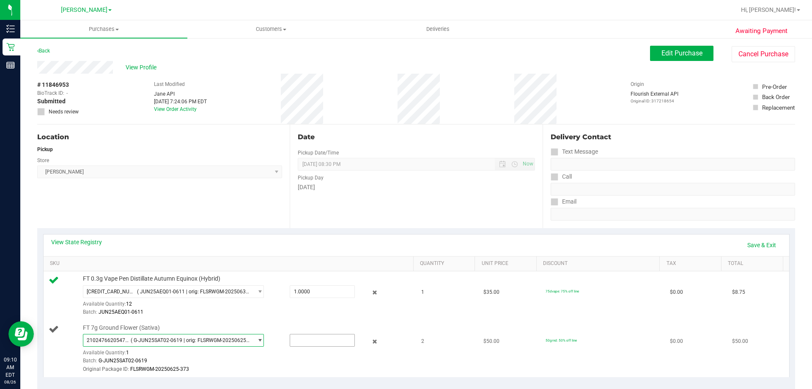
click at [307, 338] on input "text" at bounding box center [322, 340] width 64 height 12
type input "0"
type input "1"
click at [280, 360] on div "Batch: G-JUN25SAT02-0619" at bounding box center [246, 361] width 327 height 8
type input "1.0000"
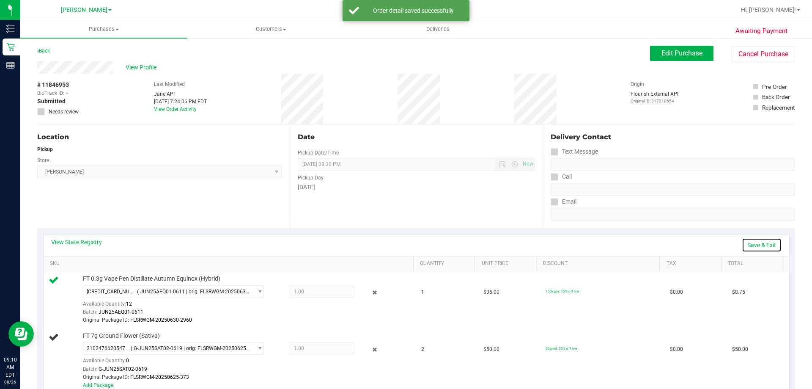
click at [752, 244] on link "Save & Exit" at bounding box center [762, 245] width 40 height 14
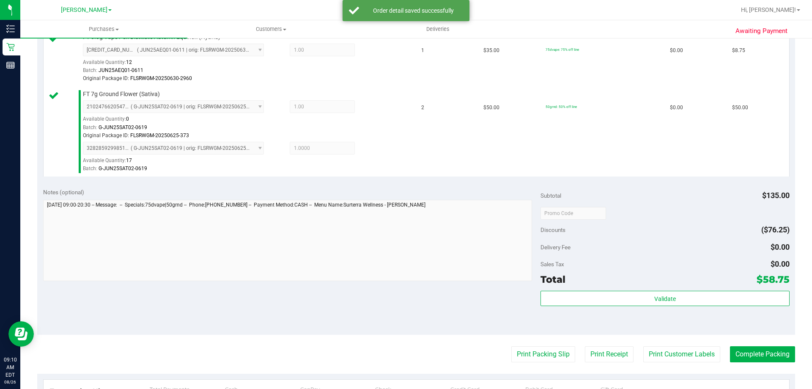
scroll to position [271, 0]
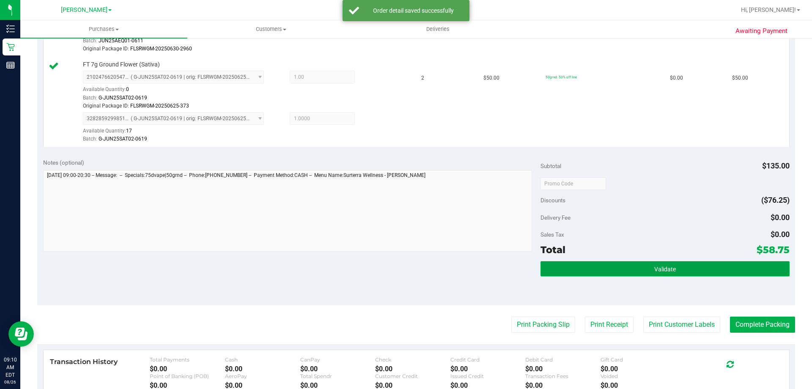
click at [693, 275] on button "Validate" at bounding box center [665, 268] width 249 height 15
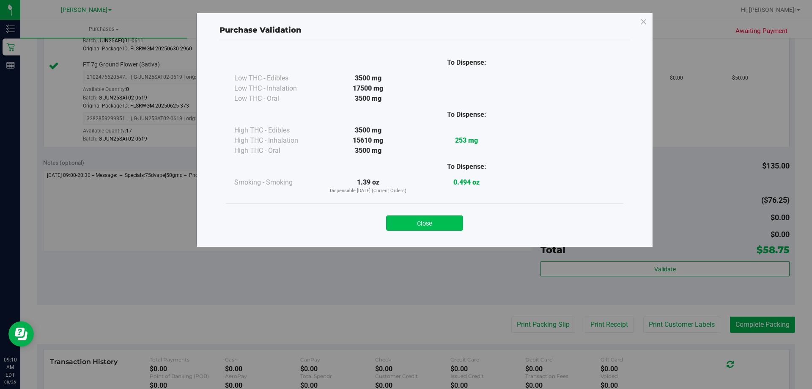
click at [432, 216] on button "Close" at bounding box center [424, 222] width 77 height 15
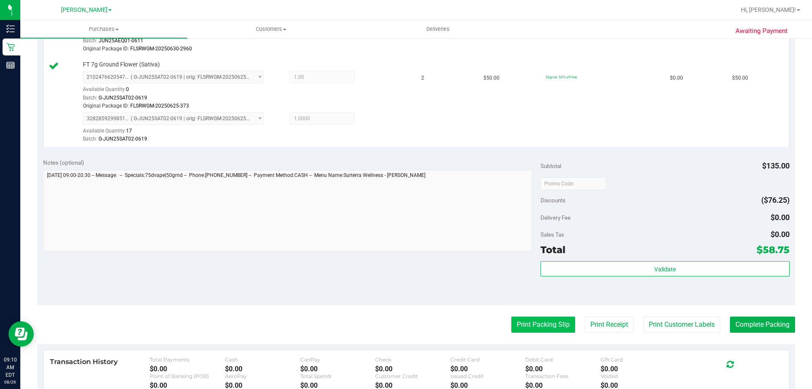
click at [540, 323] on button "Print Packing Slip" at bounding box center [544, 324] width 64 height 16
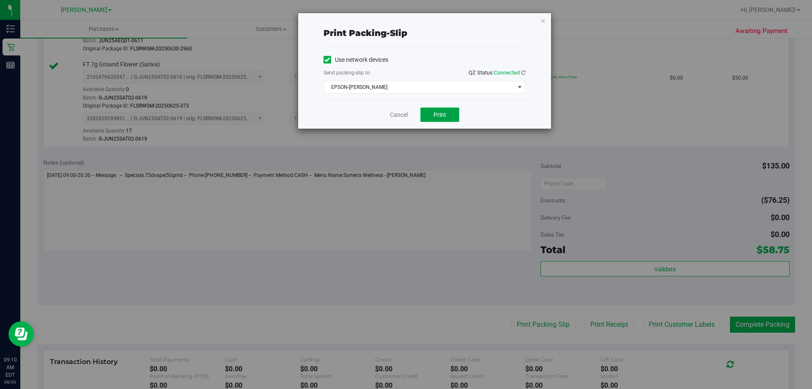
click at [442, 110] on button "Print" at bounding box center [440, 114] width 39 height 14
click at [544, 22] on icon "button" at bounding box center [543, 20] width 6 height 10
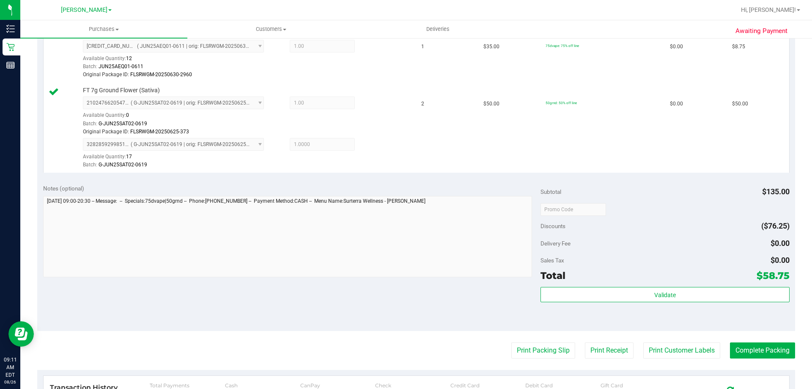
scroll to position [268, 0]
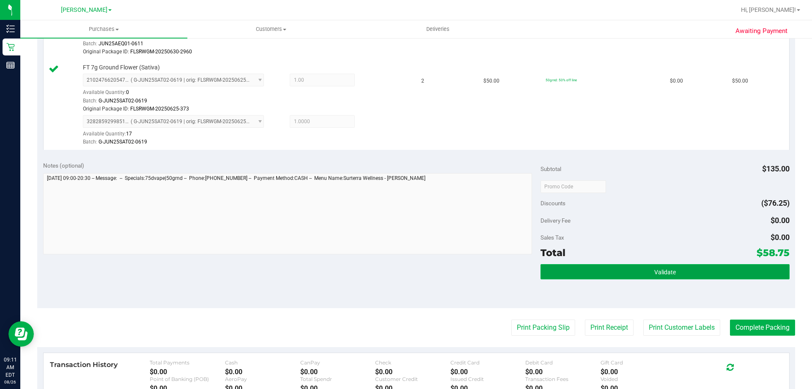
click at [737, 270] on button "Validate" at bounding box center [665, 271] width 249 height 15
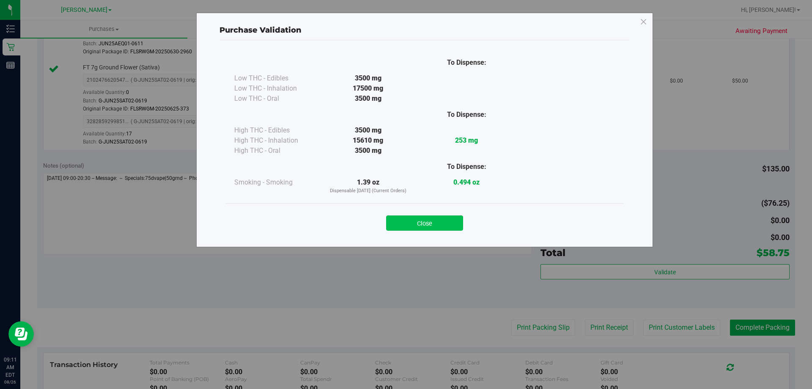
click at [451, 230] on button "Close" at bounding box center [424, 222] width 77 height 15
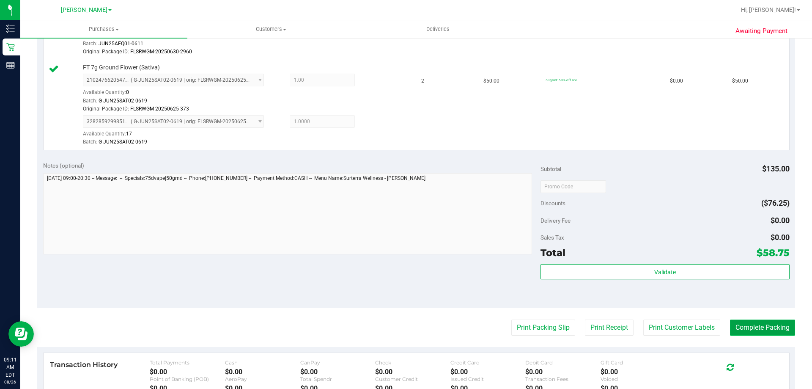
click at [751, 328] on button "Complete Packing" at bounding box center [762, 327] width 65 height 16
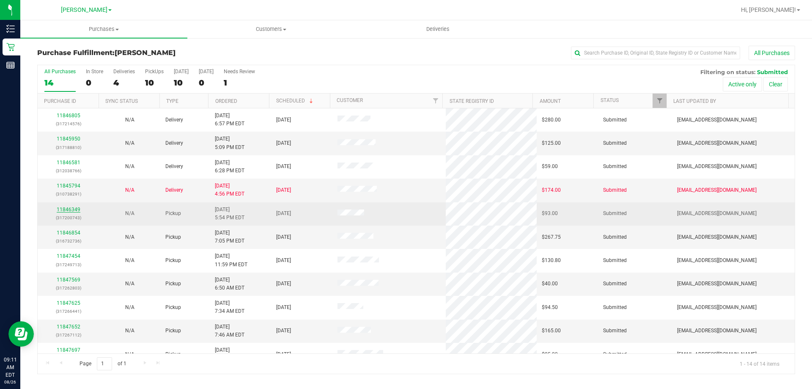
click at [74, 209] on link "11846349" at bounding box center [69, 209] width 24 height 6
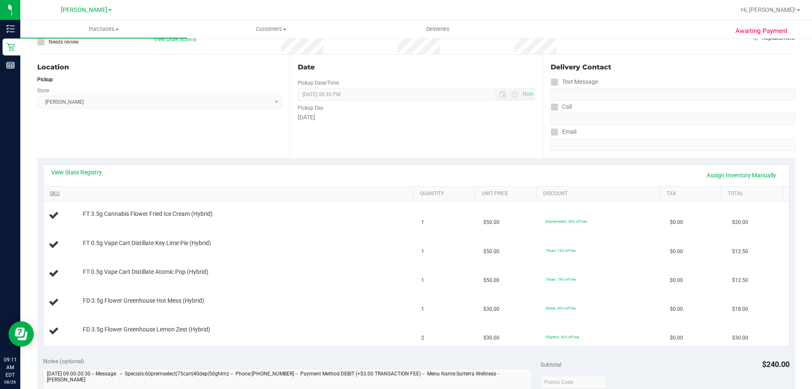
scroll to position [85, 0]
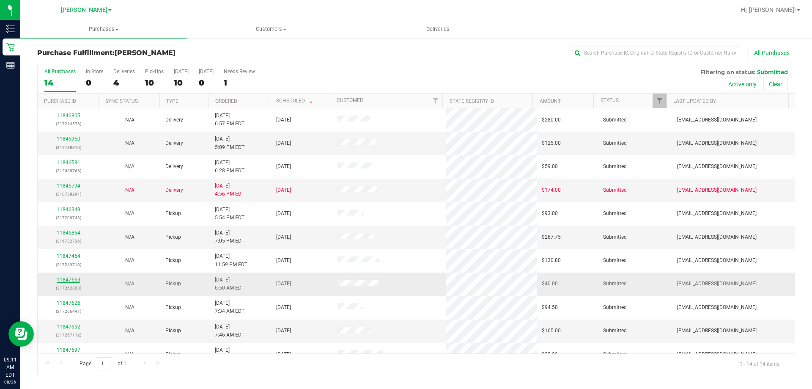
click at [70, 278] on link "11847569" at bounding box center [69, 280] width 24 height 6
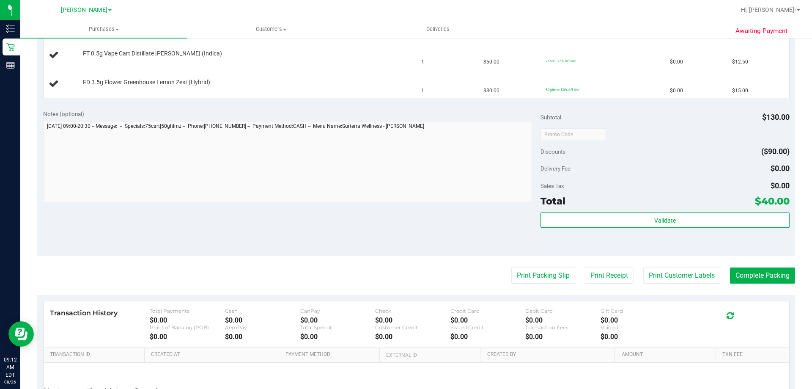
scroll to position [260, 0]
click at [541, 275] on button "Print Packing Slip" at bounding box center [544, 275] width 64 height 16
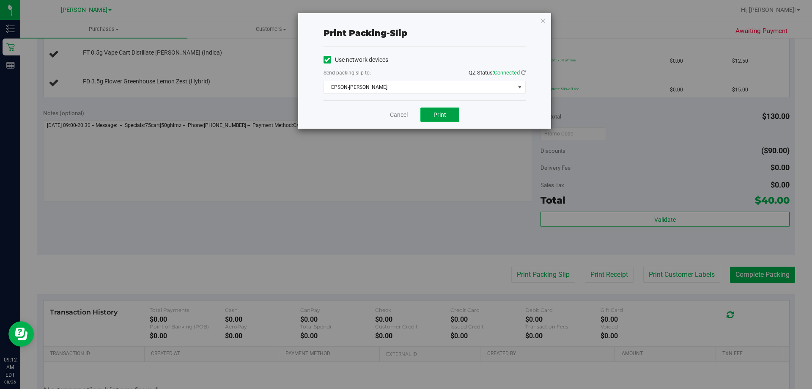
click at [445, 120] on button "Print" at bounding box center [440, 114] width 39 height 14
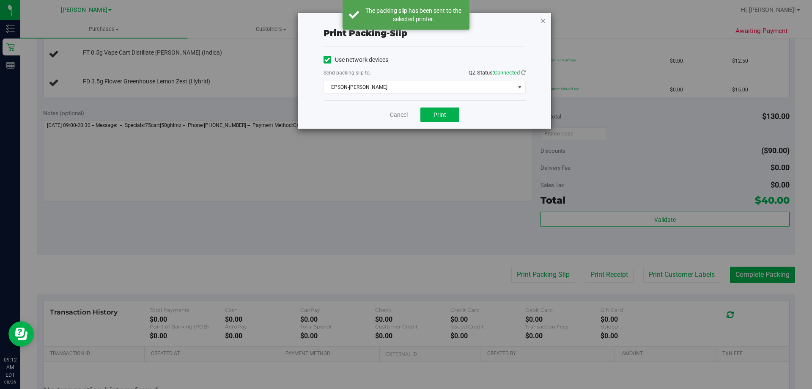
click at [543, 23] on icon "button" at bounding box center [543, 20] width 6 height 10
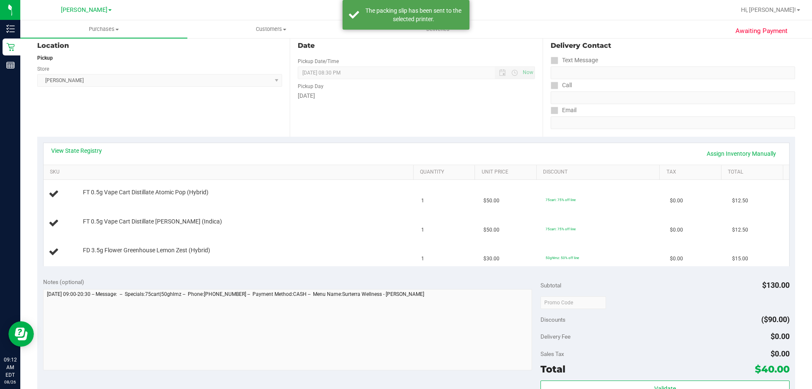
scroll to position [91, 0]
click at [308, 270] on div "View State Registry Assign Inventory Manually SKU Quantity Unit Price Discount …" at bounding box center [416, 205] width 758 height 135
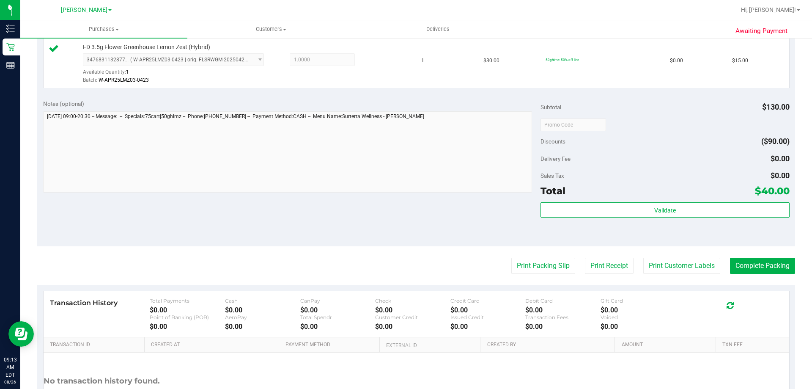
scroll to position [334, 0]
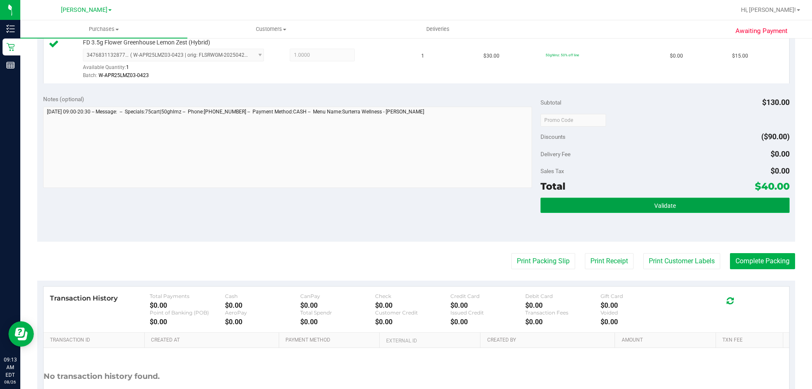
click at [707, 206] on button "Validate" at bounding box center [665, 205] width 249 height 15
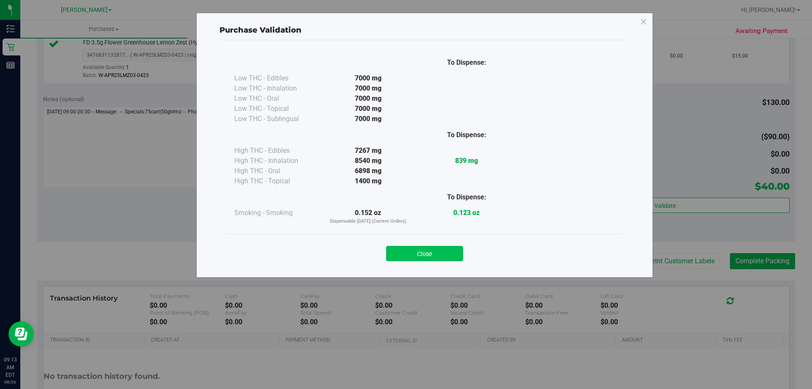
click at [433, 252] on button "Close" at bounding box center [424, 253] width 77 height 15
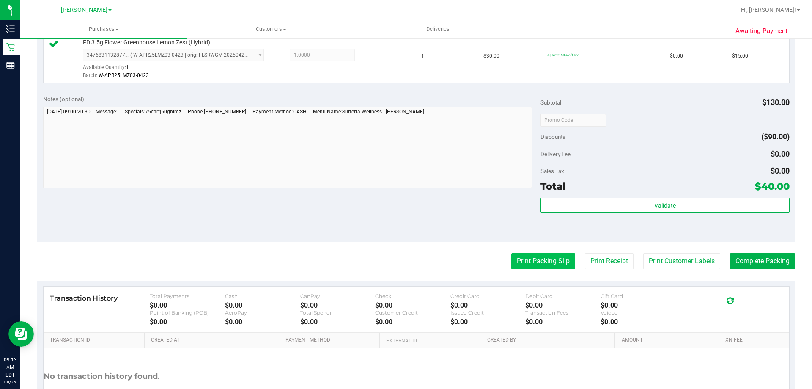
click at [556, 268] on button "Print Packing Slip" at bounding box center [544, 261] width 64 height 16
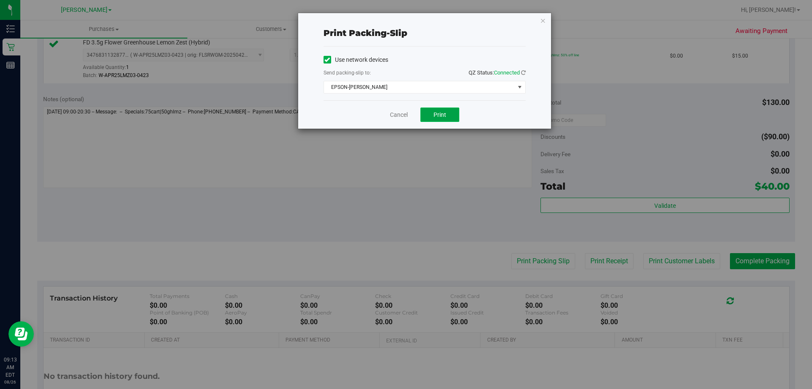
click at [448, 121] on button "Print" at bounding box center [440, 114] width 39 height 14
click at [540, 19] on icon "button" at bounding box center [543, 20] width 6 height 10
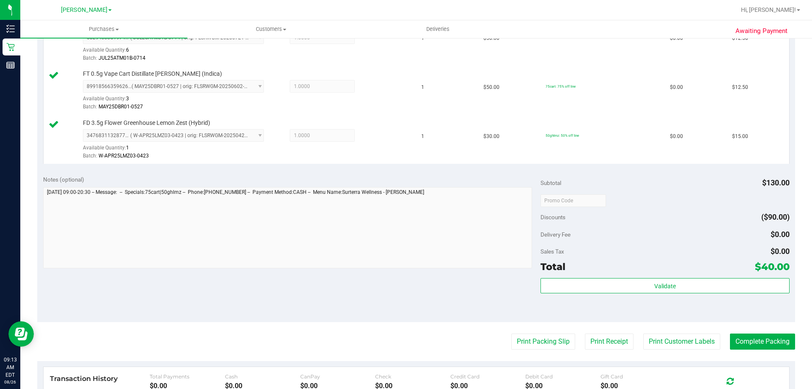
scroll to position [251, 0]
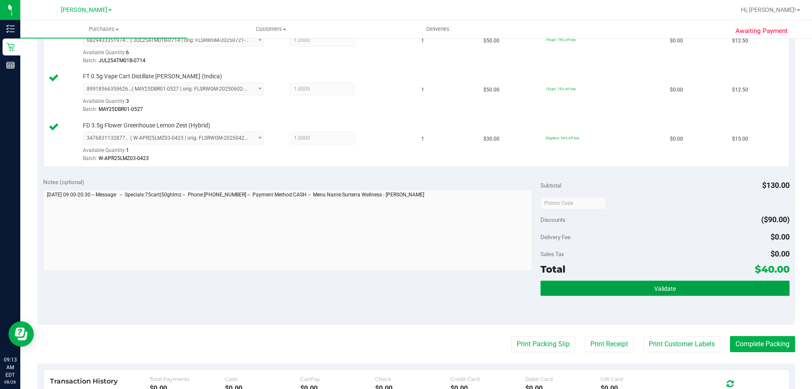
click at [615, 289] on button "Validate" at bounding box center [665, 288] width 249 height 15
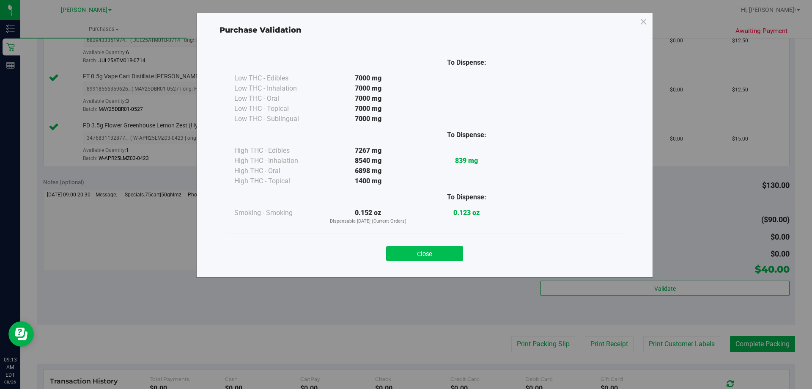
click at [449, 255] on button "Close" at bounding box center [424, 253] width 77 height 15
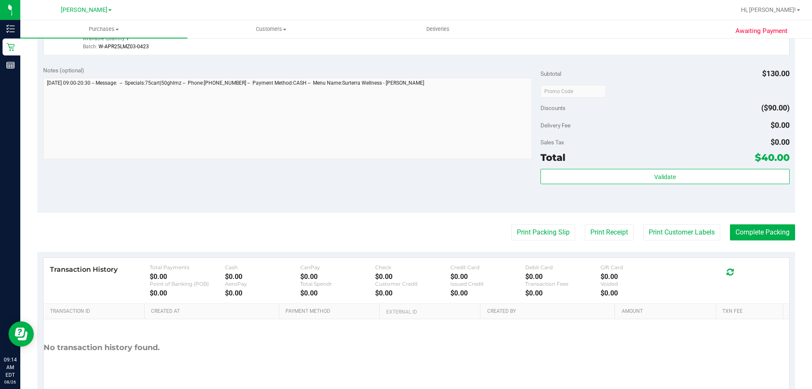
scroll to position [378, 0]
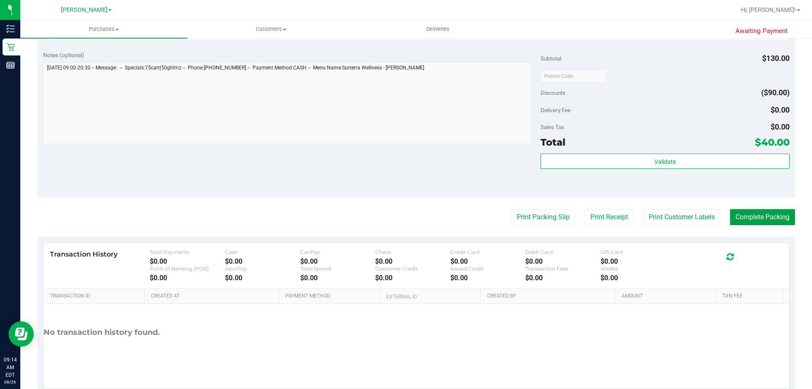
click at [756, 214] on button "Complete Packing" at bounding box center [762, 217] width 65 height 16
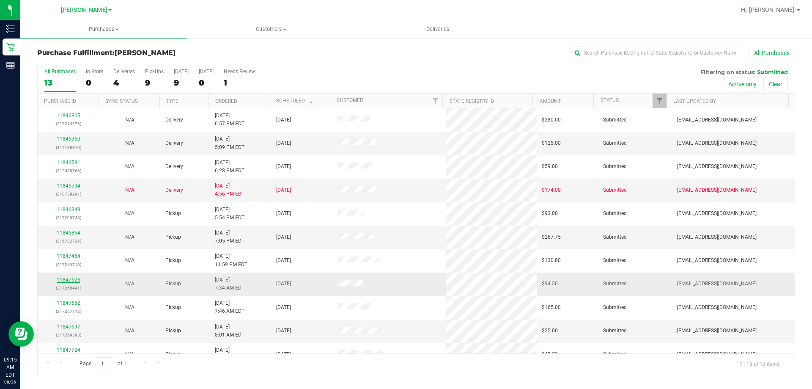
click at [70, 278] on link "11847625" at bounding box center [69, 280] width 24 height 6
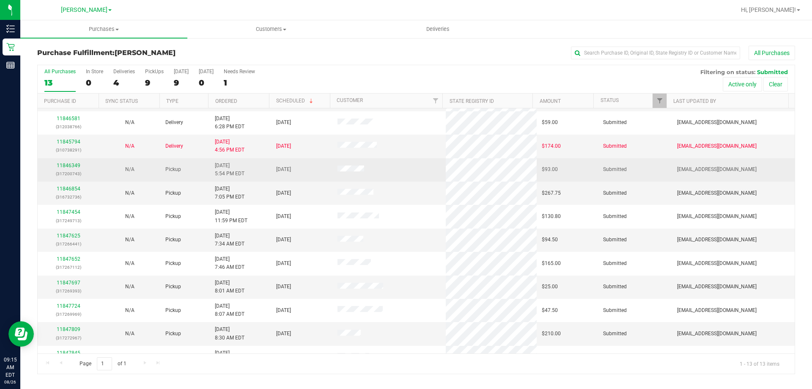
scroll to position [59, 0]
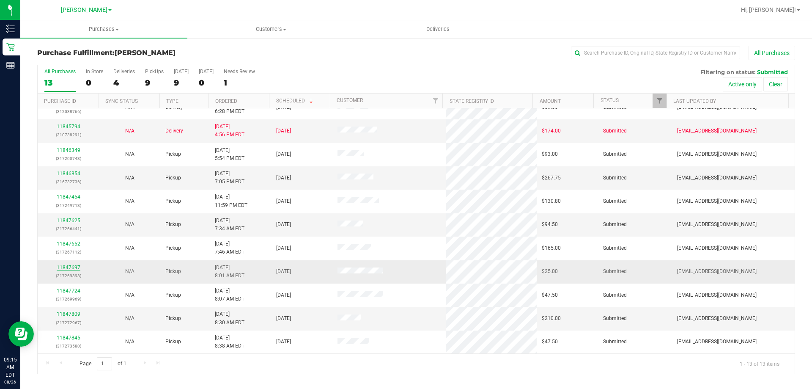
click at [76, 269] on link "11847697" at bounding box center [69, 267] width 24 height 6
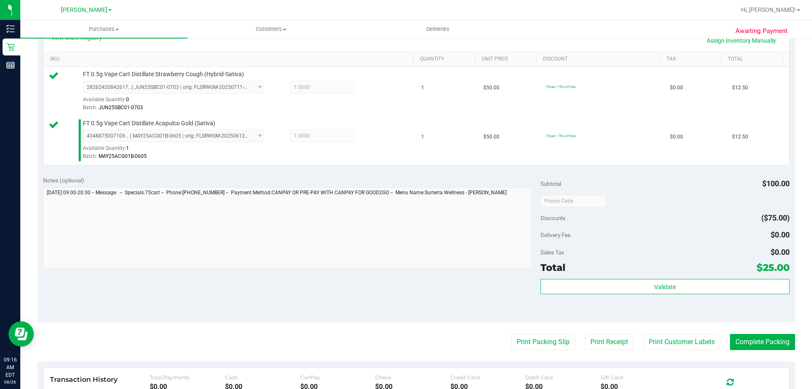
scroll to position [207, 0]
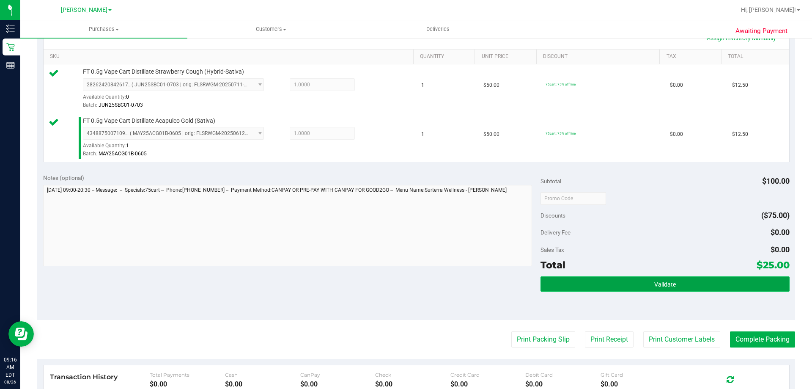
click at [648, 278] on button "Validate" at bounding box center [665, 283] width 249 height 15
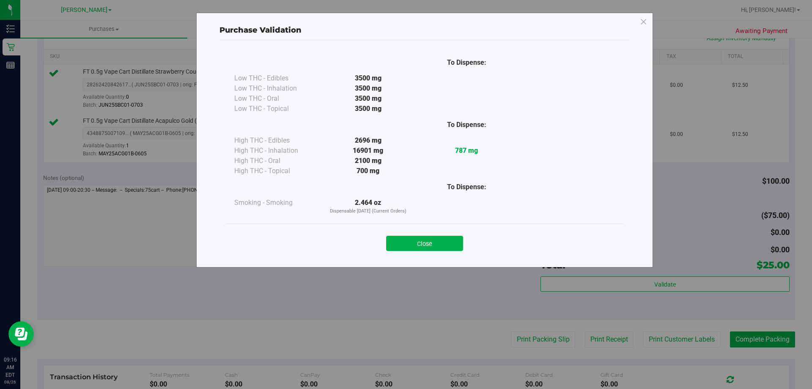
click at [455, 242] on button "Close" at bounding box center [424, 243] width 77 height 15
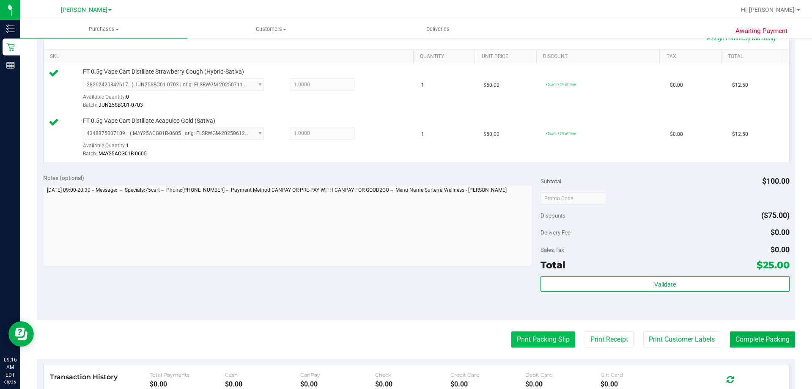
click at [527, 338] on button "Print Packing Slip" at bounding box center [544, 339] width 64 height 16
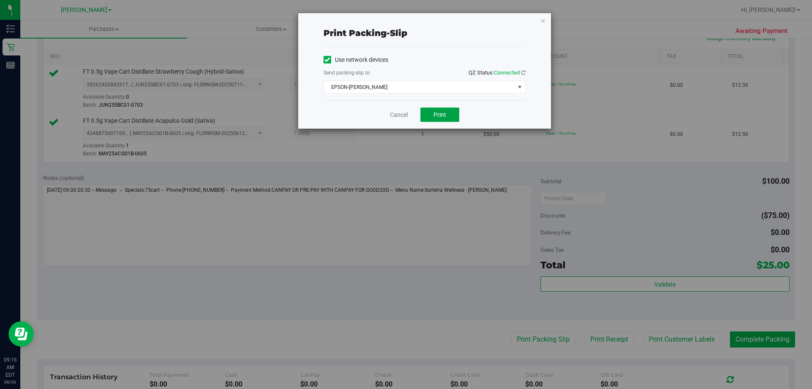
click at [437, 117] on span "Print" at bounding box center [440, 114] width 13 height 7
click at [543, 19] on icon "button" at bounding box center [543, 20] width 6 height 10
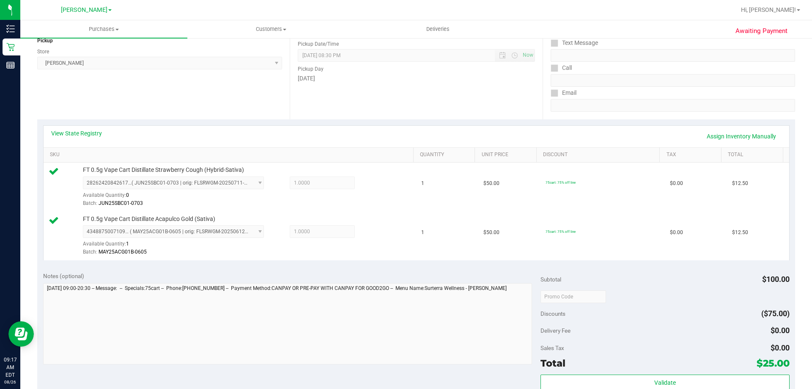
scroll to position [152, 0]
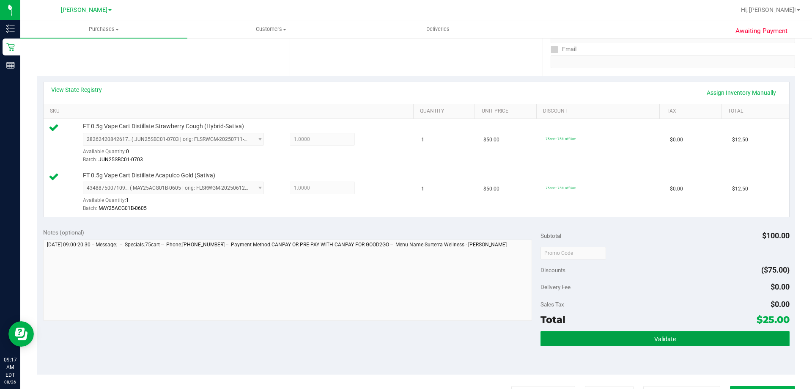
click at [672, 332] on button "Validate" at bounding box center [665, 338] width 249 height 15
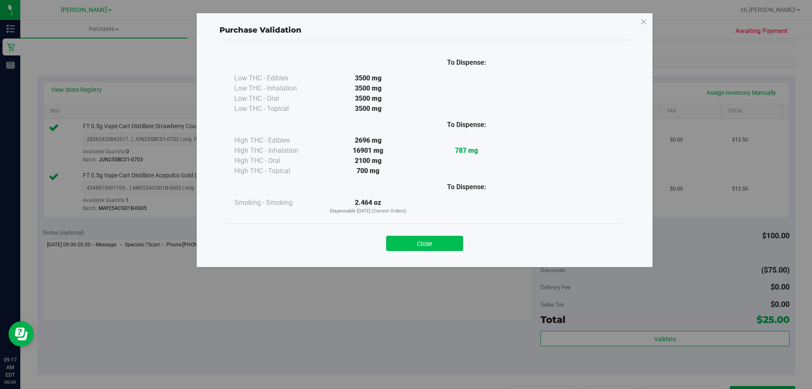
click at [444, 237] on button "Close" at bounding box center [424, 243] width 77 height 15
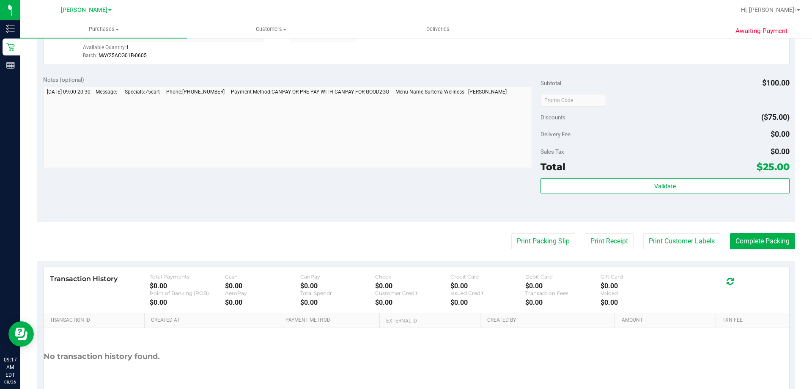
scroll to position [313, 0]
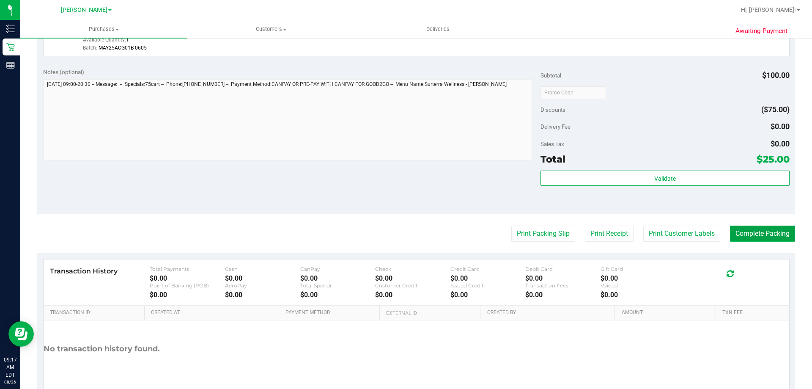
click at [774, 233] on button "Complete Packing" at bounding box center [762, 234] width 65 height 16
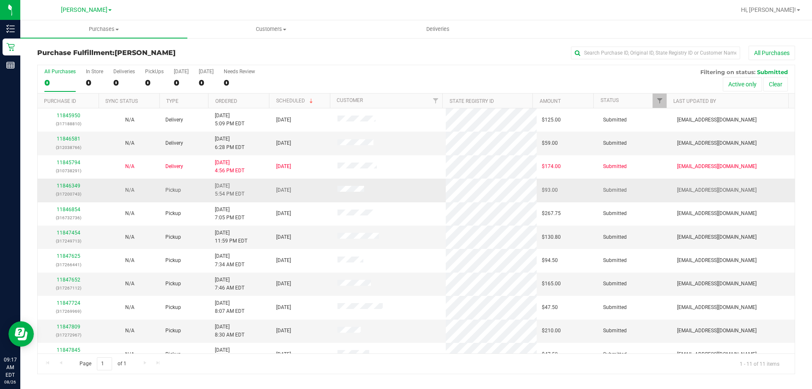
scroll to position [12, 0]
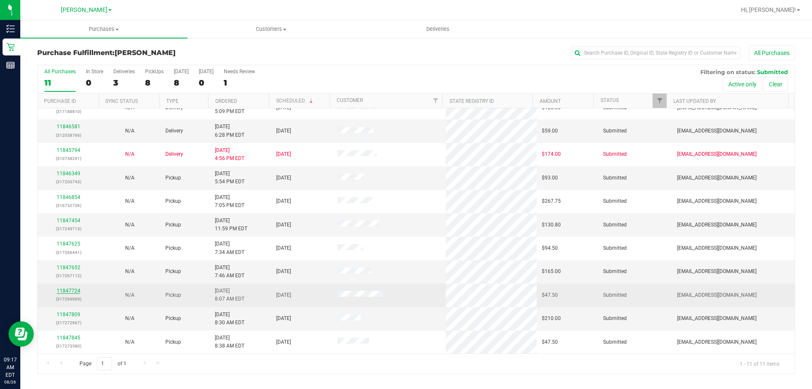
click at [73, 292] on link "11847724" at bounding box center [69, 291] width 24 height 6
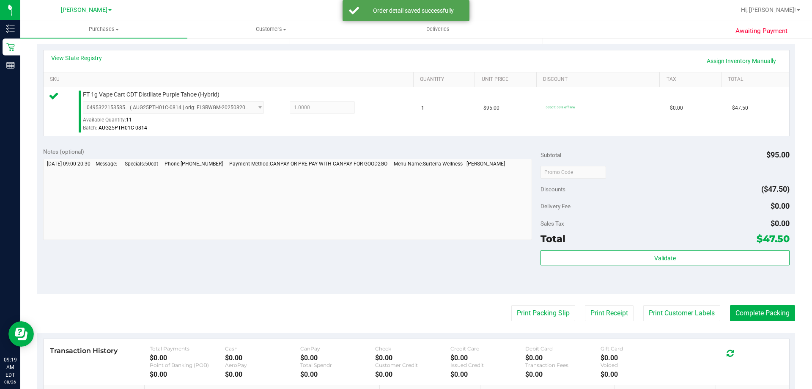
scroll to position [169, 0]
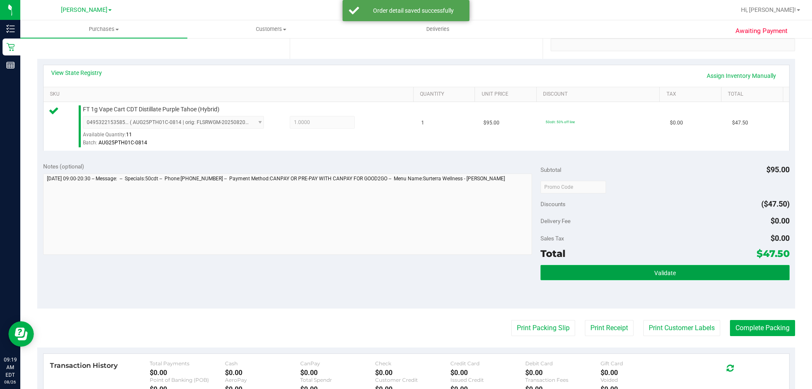
click at [636, 270] on button "Validate" at bounding box center [665, 272] width 249 height 15
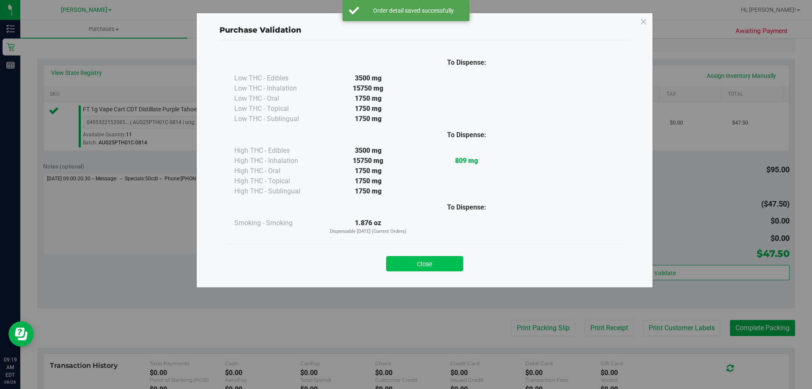
click at [434, 263] on button "Close" at bounding box center [424, 263] width 77 height 15
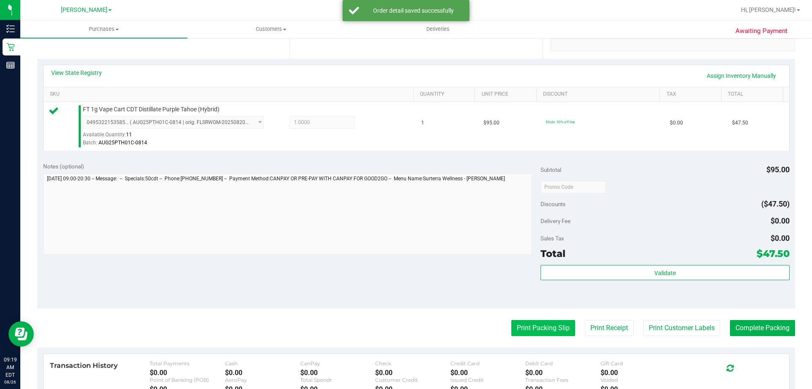
click at [539, 332] on button "Print Packing Slip" at bounding box center [544, 328] width 64 height 16
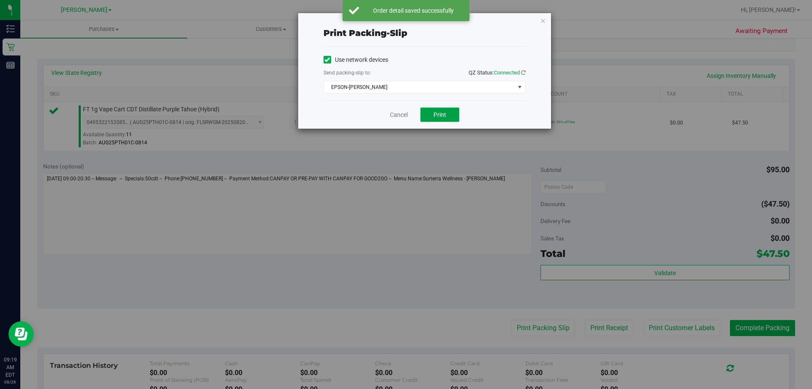
click at [455, 119] on button "Print" at bounding box center [440, 114] width 39 height 14
click at [545, 19] on icon "button" at bounding box center [543, 20] width 6 height 10
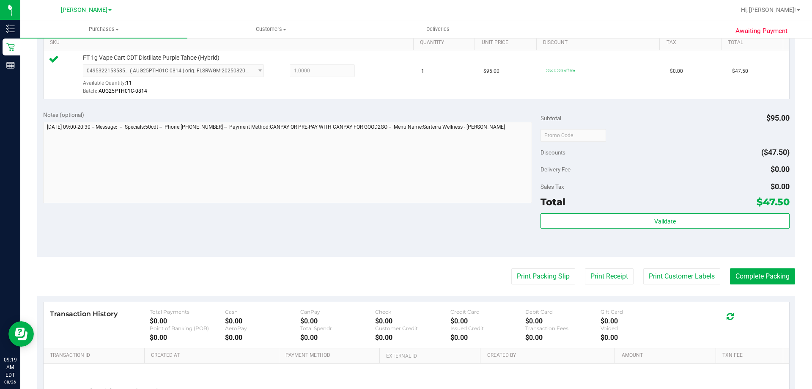
scroll to position [222, 0]
click at [716, 228] on div "Validate" at bounding box center [665, 231] width 249 height 38
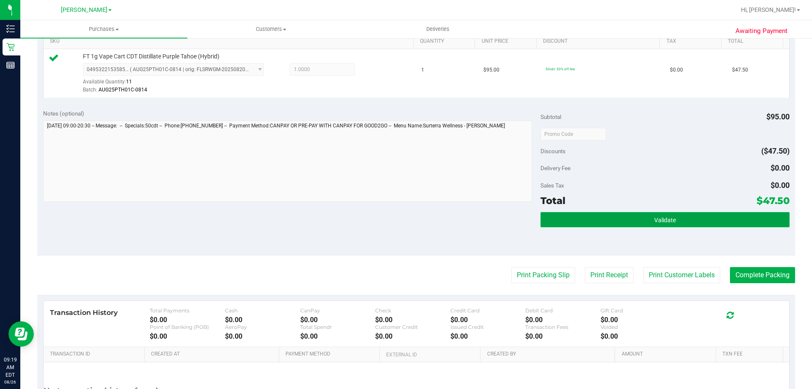
click at [716, 219] on button "Validate" at bounding box center [665, 219] width 249 height 15
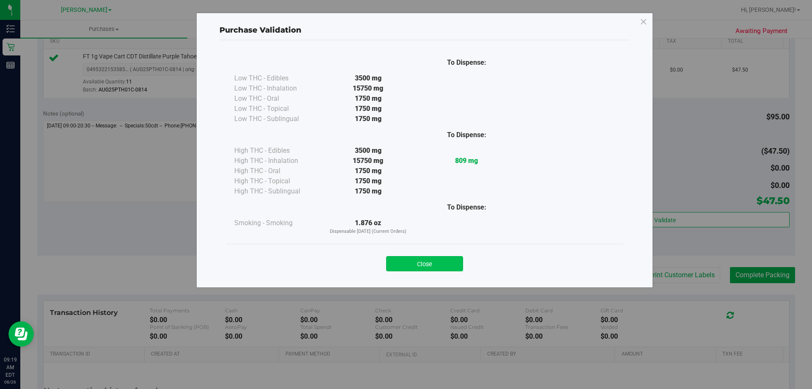
click at [435, 260] on button "Close" at bounding box center [424, 263] width 77 height 15
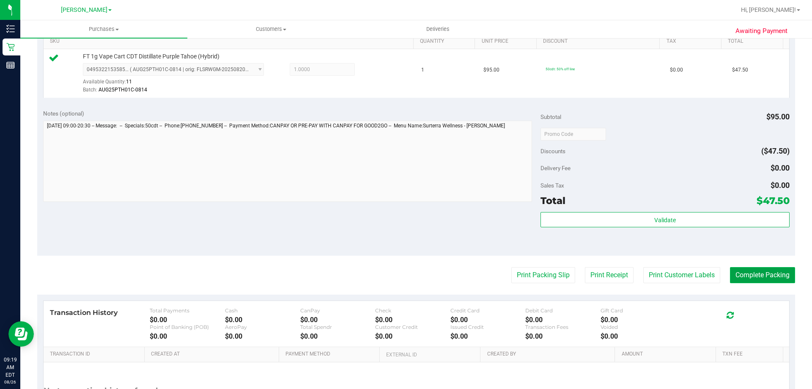
click at [770, 272] on button "Complete Packing" at bounding box center [762, 275] width 65 height 16
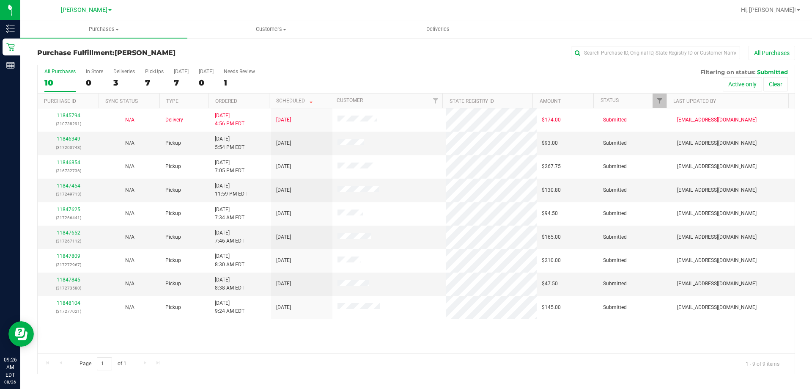
click at [239, 99] on th "Ordered" at bounding box center [238, 101] width 61 height 15
click at [77, 282] on link "11847845" at bounding box center [69, 280] width 24 height 6
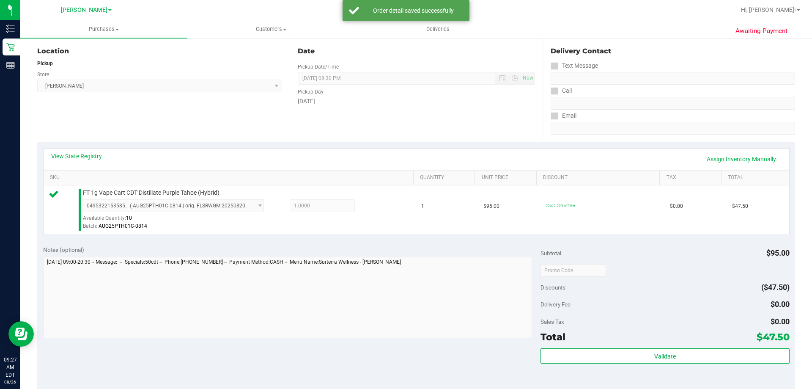
scroll to position [127, 0]
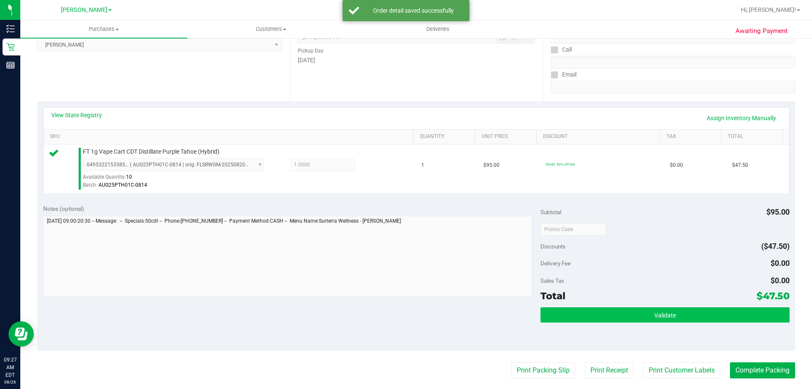
drag, startPoint x: 616, startPoint y: 303, endPoint x: 618, endPoint y: 316, distance: 13.6
click at [616, 306] on div "Subtotal $95.00 Discounts ($47.50) Delivery Fee $0.00 Sales Tax $0.00 Total $47…" at bounding box center [665, 274] width 249 height 141
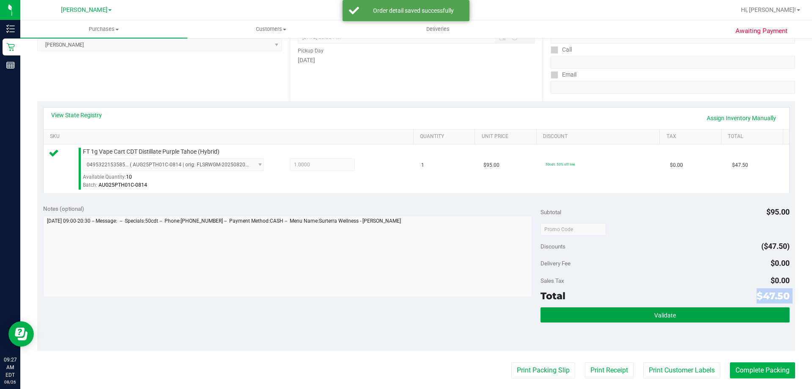
click at [618, 316] on button "Validate" at bounding box center [665, 314] width 249 height 15
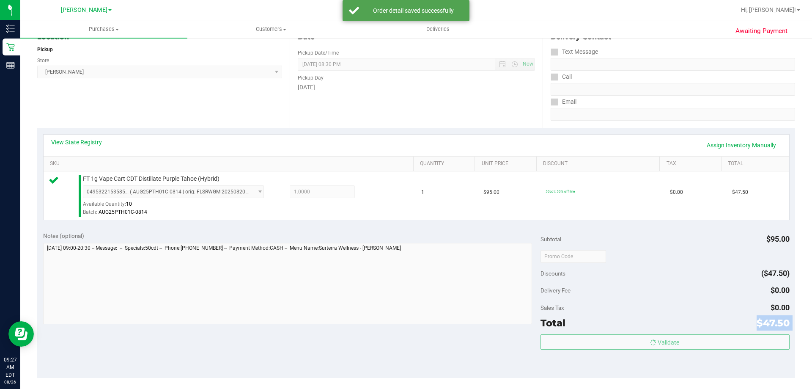
scroll to position [85, 0]
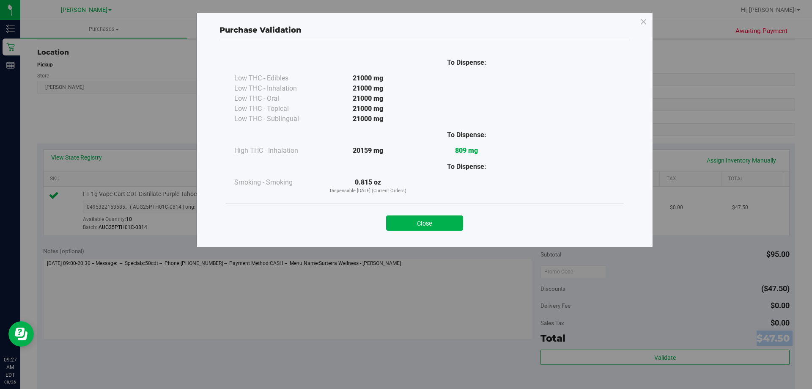
click at [450, 227] on button "Close" at bounding box center [424, 222] width 77 height 15
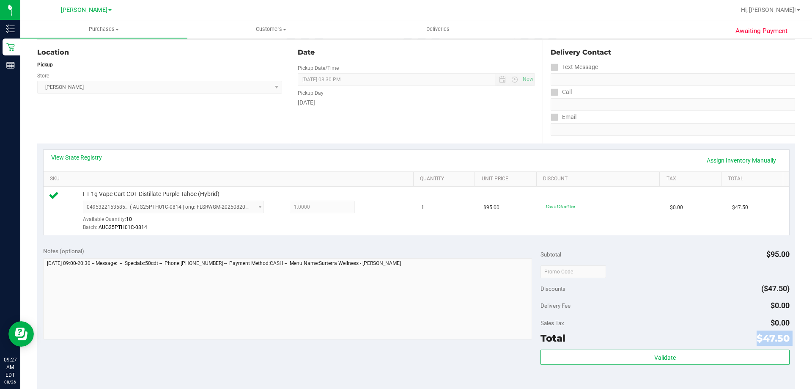
scroll to position [127, 0]
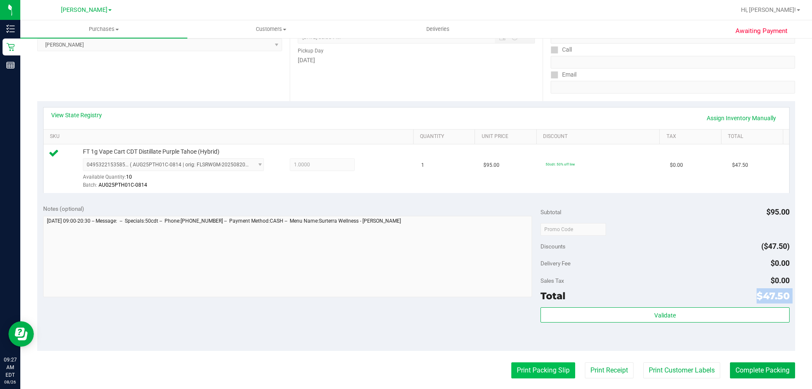
click at [539, 364] on button "Print Packing Slip" at bounding box center [544, 370] width 64 height 16
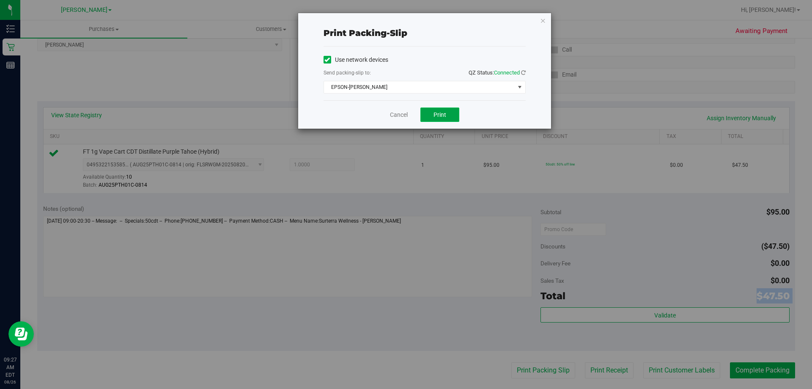
click at [440, 117] on span "Print" at bounding box center [440, 114] width 13 height 7
click at [444, 110] on button "Print" at bounding box center [440, 114] width 39 height 14
click at [546, 20] on icon "button" at bounding box center [543, 20] width 6 height 10
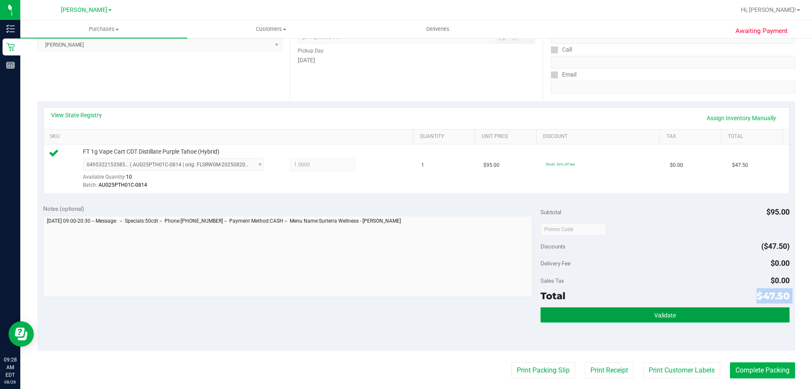
click at [606, 316] on button "Validate" at bounding box center [665, 314] width 249 height 15
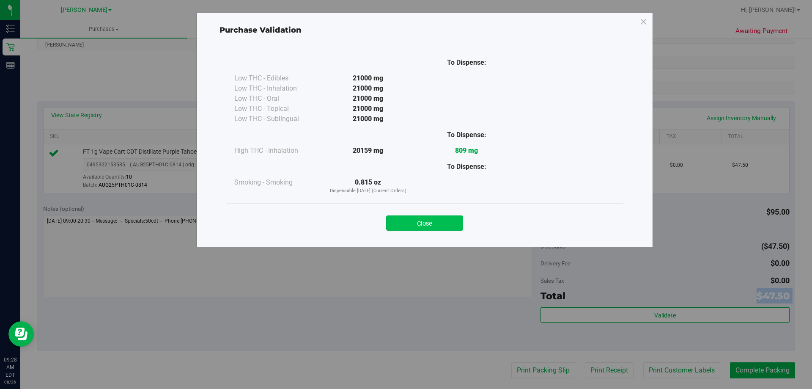
click at [446, 225] on button "Close" at bounding box center [424, 222] width 77 height 15
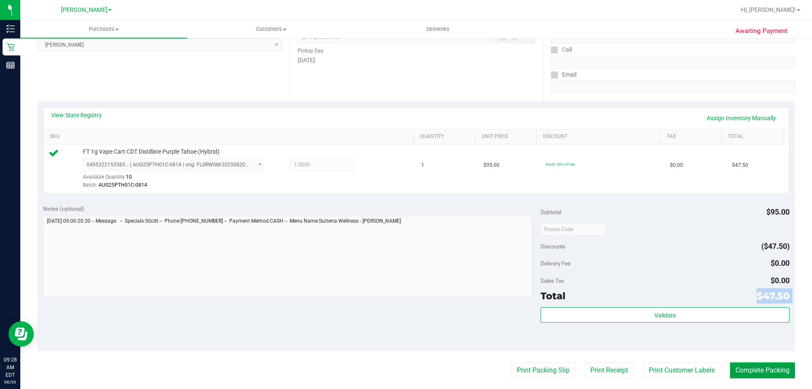
click at [764, 374] on button "Complete Packing" at bounding box center [762, 370] width 65 height 16
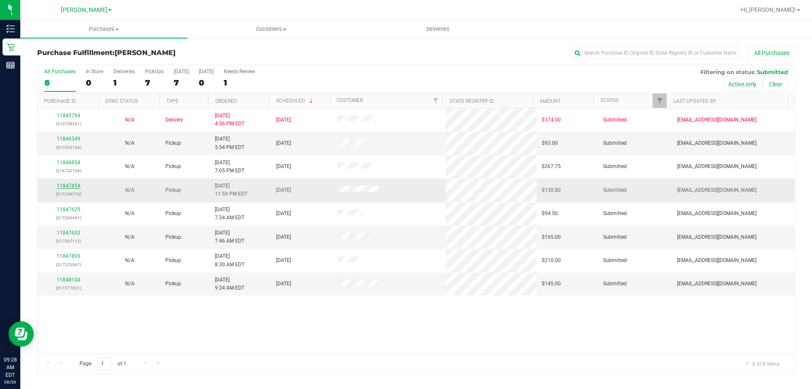
drag, startPoint x: 80, startPoint y: 188, endPoint x: 74, endPoint y: 185, distance: 6.8
click at [80, 188] on div "11847454 (317249713)" at bounding box center [68, 190] width 51 height 16
click at [70, 184] on link "11847454" at bounding box center [69, 186] width 24 height 6
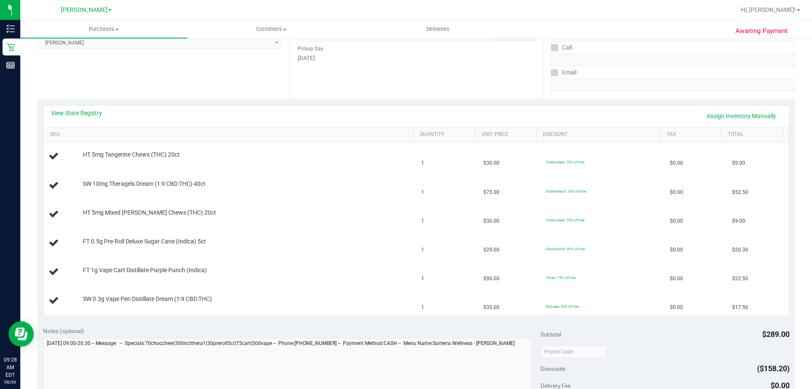
scroll to position [127, 0]
click at [95, 113] on link "View State Registry" at bounding box center [76, 115] width 51 height 8
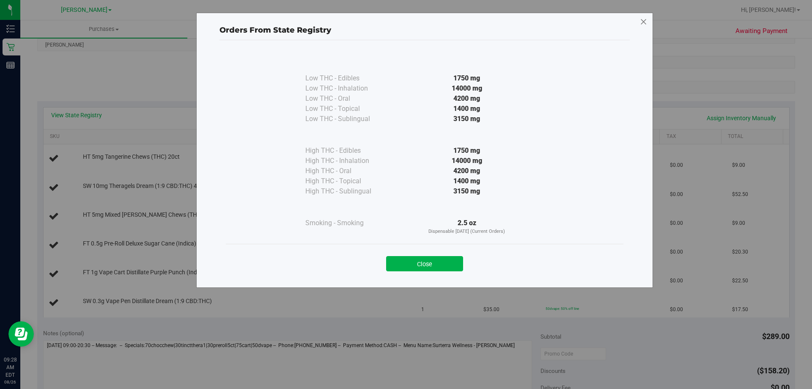
click at [647, 19] on icon at bounding box center [644, 22] width 8 height 14
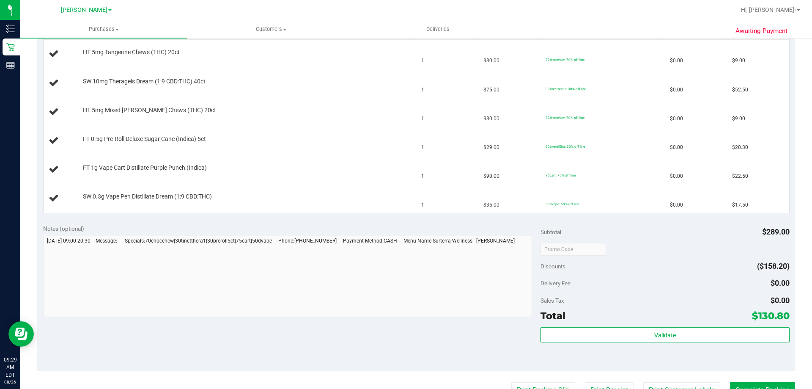
scroll to position [381, 0]
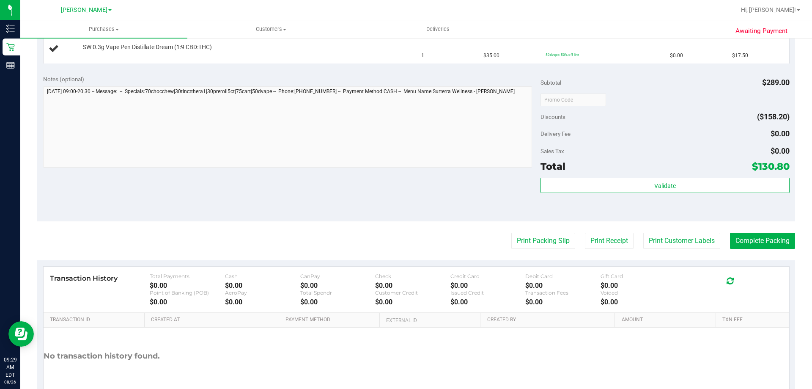
click at [542, 232] on purchase-details "Back Edit Purchase Cancel Purchase View Profile # 11847454 BioTrack ID: - Submi…" at bounding box center [416, 42] width 758 height 754
click at [542, 237] on button "Print Packing Slip" at bounding box center [544, 241] width 64 height 16
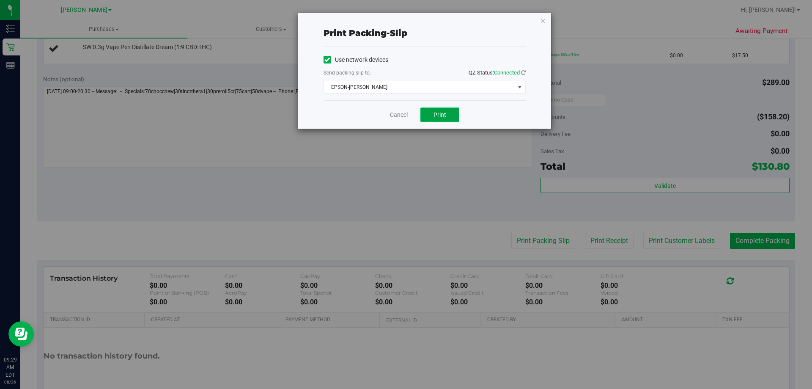
click at [446, 120] on button "Print" at bounding box center [440, 114] width 39 height 14
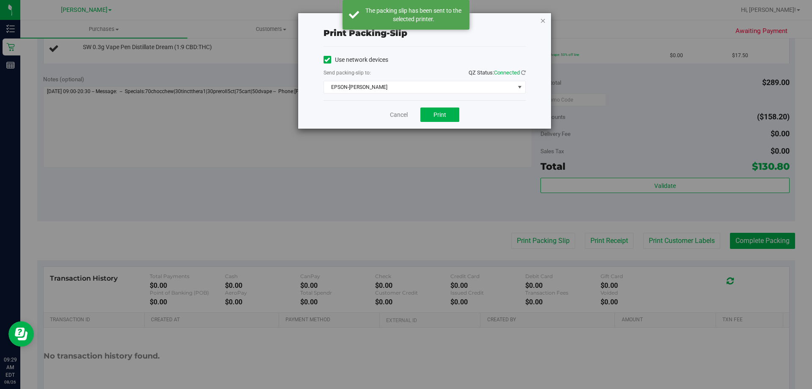
click at [545, 23] on icon "button" at bounding box center [543, 20] width 6 height 10
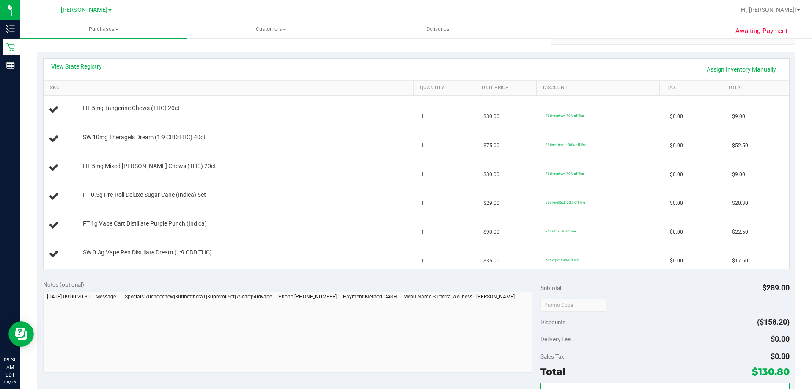
scroll to position [183, 0]
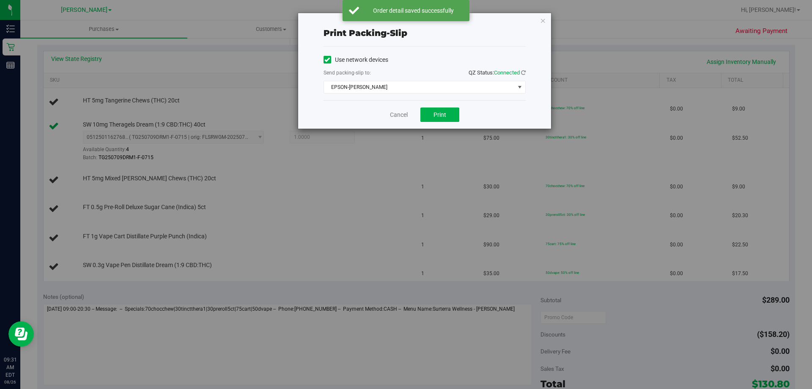
click at [193, 342] on div "Print packing-slip Use network devices Send packing-slip to: QZ Status: Connect…" at bounding box center [409, 194] width 819 height 389
